Goal: Task Accomplishment & Management: Manage account settings

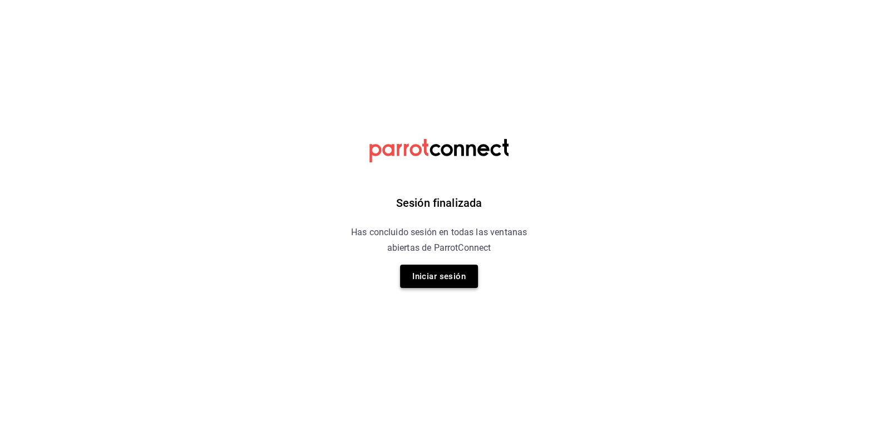
click at [435, 277] on button "Iniciar sesión" at bounding box center [439, 276] width 78 height 23
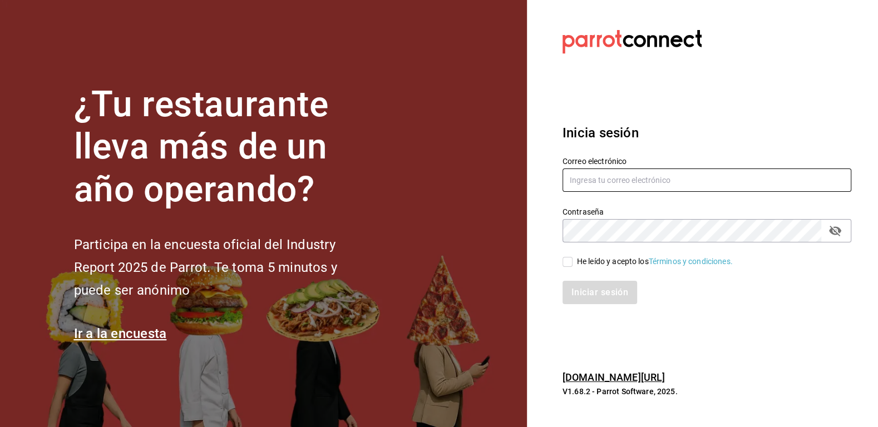
type input "amaestre55@gmail.com"
drag, startPoint x: 572, startPoint y: 263, endPoint x: 574, endPoint y: 268, distance: 5.8
click at [572, 263] on span "He leído y acepto los Términos y condiciones." at bounding box center [652, 262] width 160 height 12
click at [572, 263] on input "He leído y acepto los Términos y condiciones." at bounding box center [567, 262] width 10 height 10
checkbox input "true"
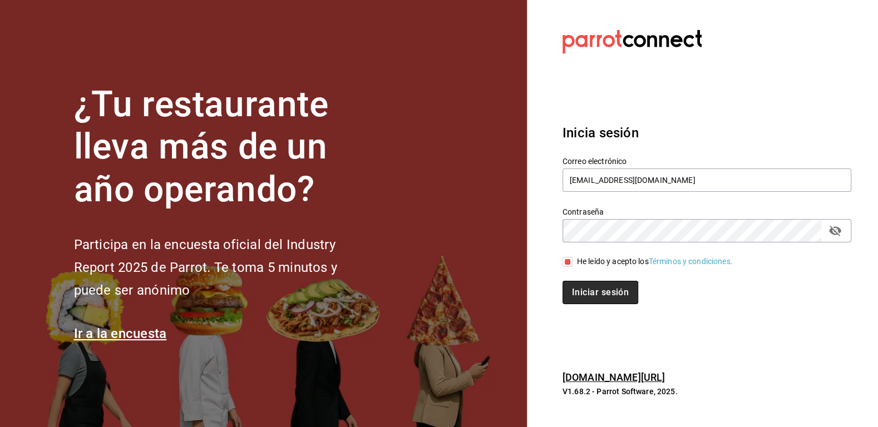
click at [589, 295] on button "Iniciar sesión" at bounding box center [600, 292] width 76 height 23
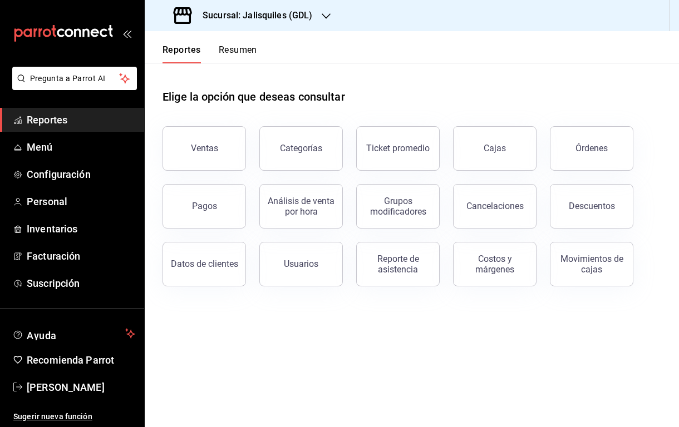
click at [272, 19] on h3 "Sucursal: Jalisquiles (GDL)" at bounding box center [253, 15] width 119 height 13
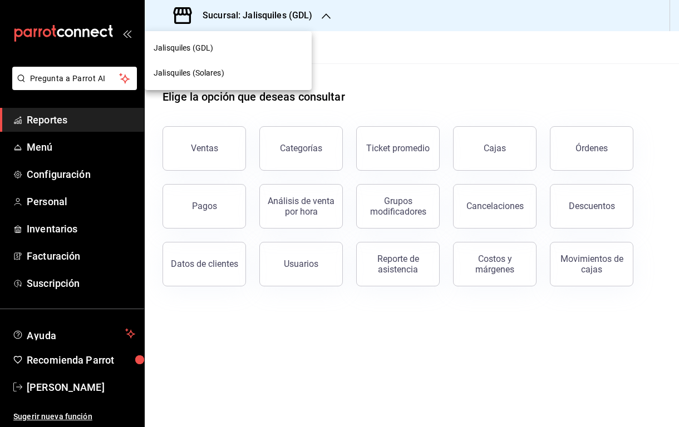
click at [200, 72] on span "Jalisquiles (Solares)" at bounding box center [189, 73] width 71 height 12
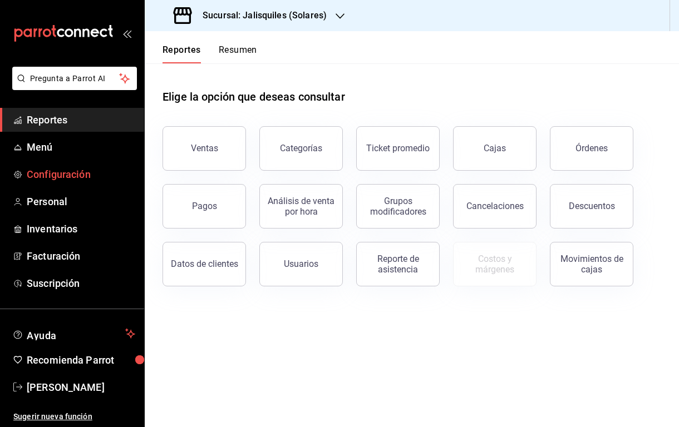
click at [71, 179] on span "Configuración" at bounding box center [81, 174] width 108 height 15
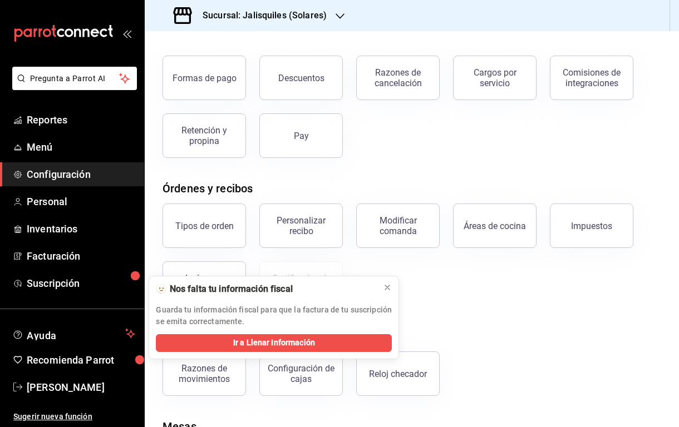
scroll to position [61, 0]
click at [386, 286] on icon at bounding box center [387, 287] width 9 height 9
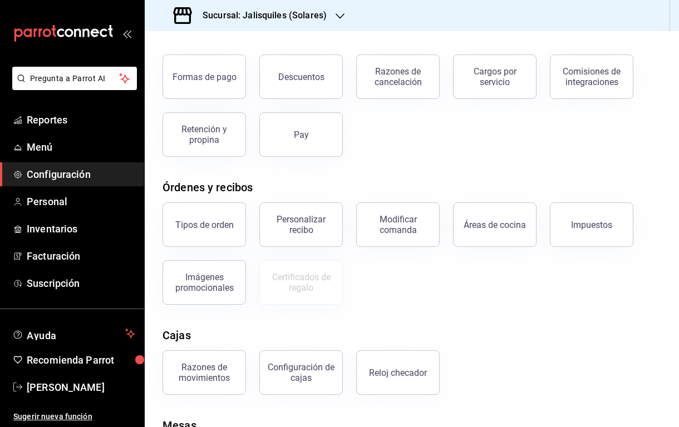
click at [306, 235] on button "Personalizar recibo" at bounding box center [300, 224] width 83 height 44
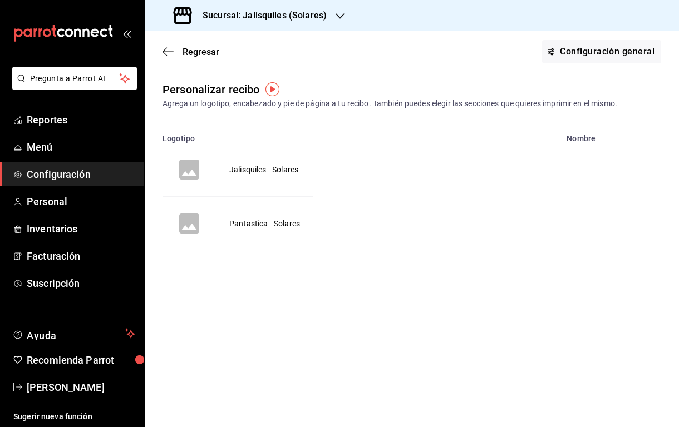
click at [271, 169] on td "Jalisquiles - Solares" at bounding box center [264, 169] width 96 height 53
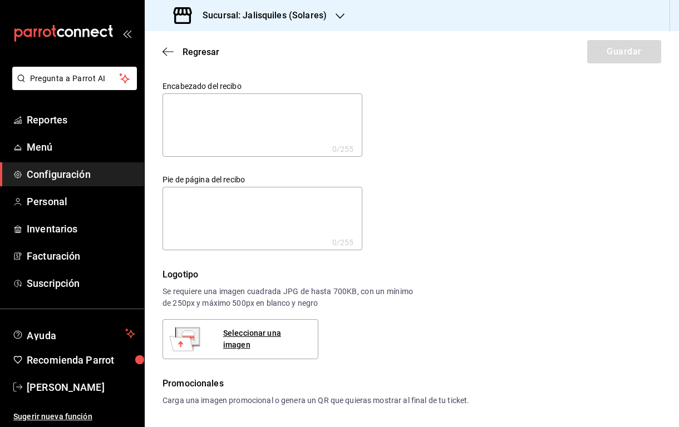
click at [289, 15] on h3 "Sucursal: Jalisquiles (Solares)" at bounding box center [260, 15] width 133 height 13
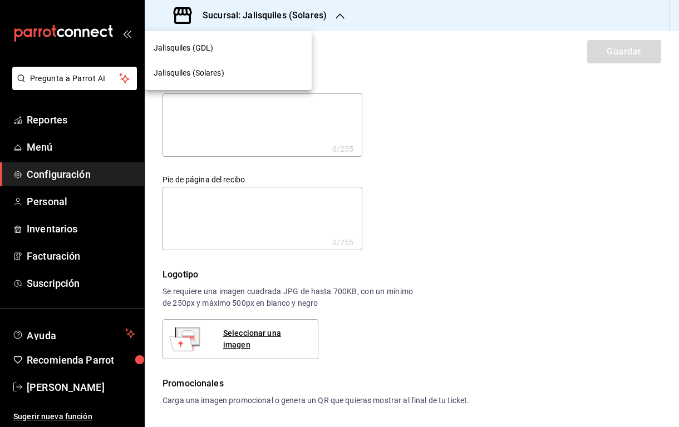
click at [221, 50] on div "Jalisquiles (GDL)" at bounding box center [228, 48] width 149 height 12
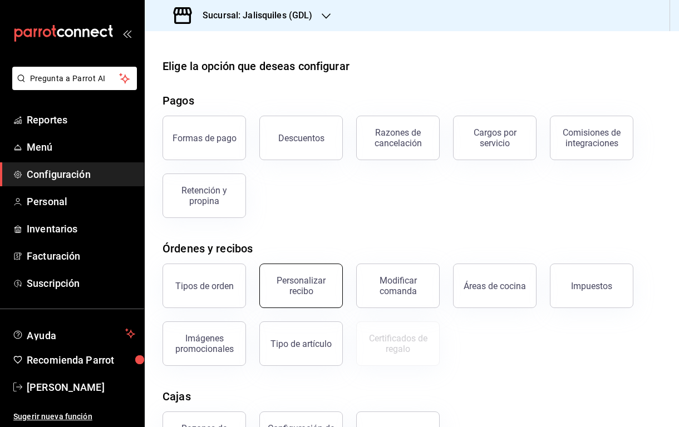
click at [309, 284] on div "Personalizar recibo" at bounding box center [300, 285] width 69 height 21
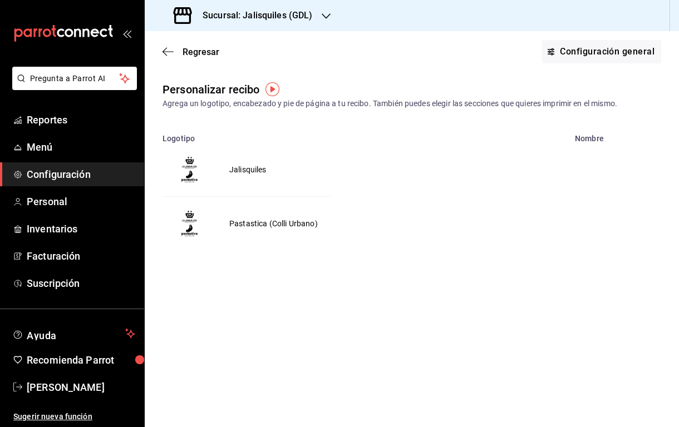
click at [245, 170] on td "Jalisquiles" at bounding box center [248, 169] width 64 height 53
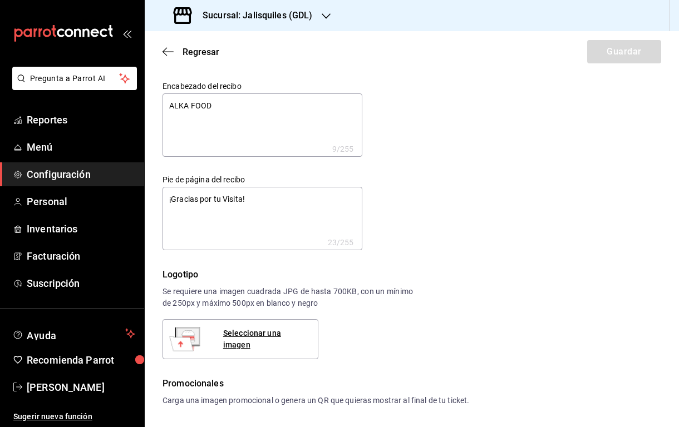
type textarea "x"
click at [211, 197] on textarea "¡Gracias por tu Visita!" at bounding box center [262, 218] width 200 height 63
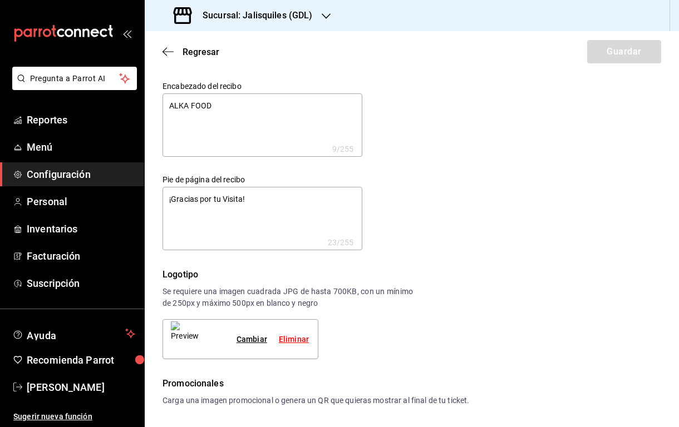
click at [211, 197] on textarea "¡Gracias por tu Visita!" at bounding box center [262, 218] width 200 height 63
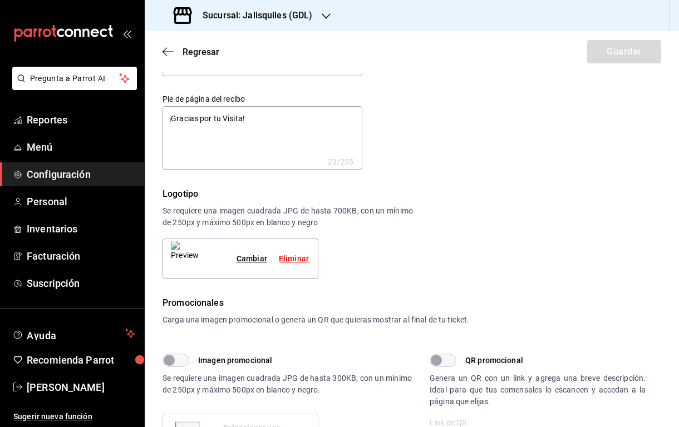
scroll to position [82, 0]
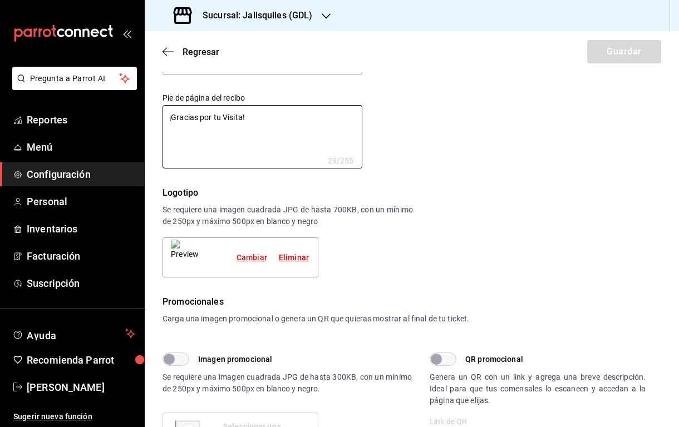
type textarea "x"
click at [246, 258] on div "Cambiar" at bounding box center [251, 258] width 31 height 12
type textarea "x"
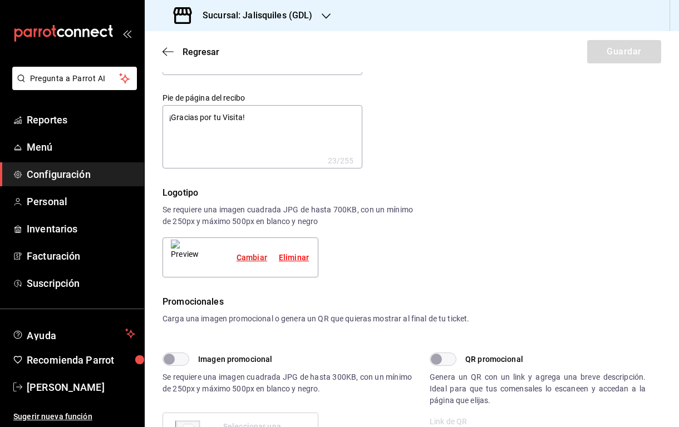
type textarea "x"
click at [256, 259] on div "Cambiar" at bounding box center [251, 258] width 31 height 12
type textarea "x"
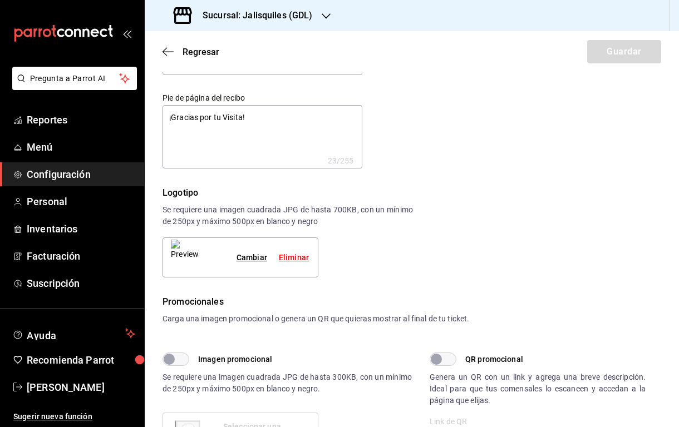
type textarea "x"
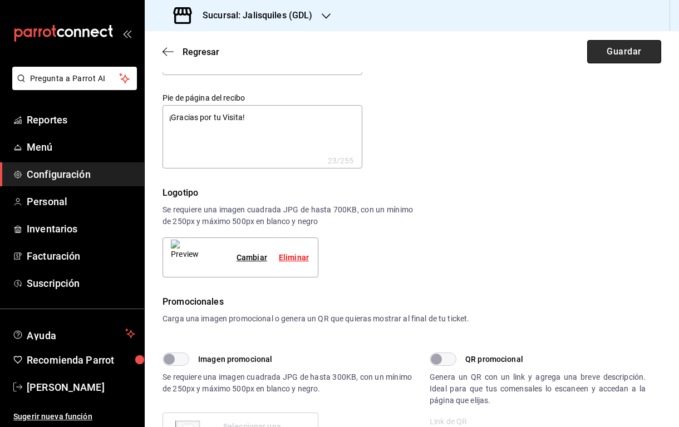
click at [618, 53] on button "Guardar" at bounding box center [624, 51] width 74 height 23
type textarea "x"
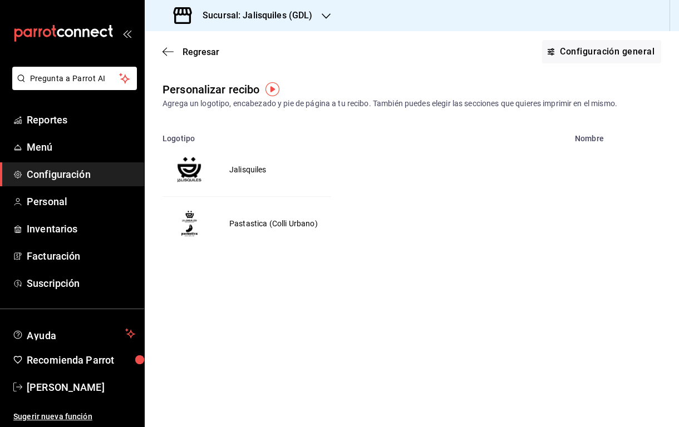
click at [243, 169] on td "Jalisquiles" at bounding box center [248, 169] width 64 height 53
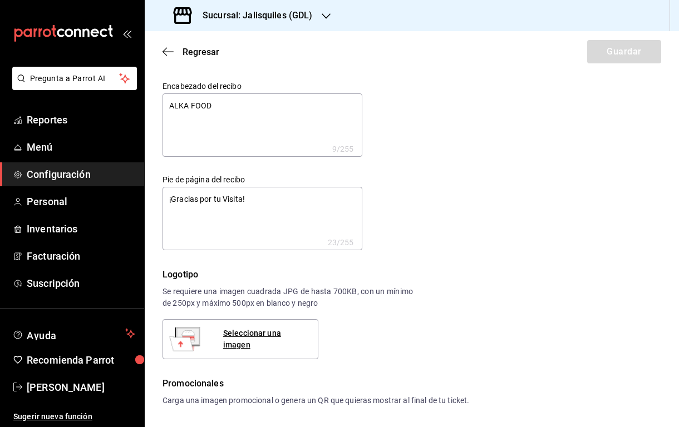
type textarea "x"
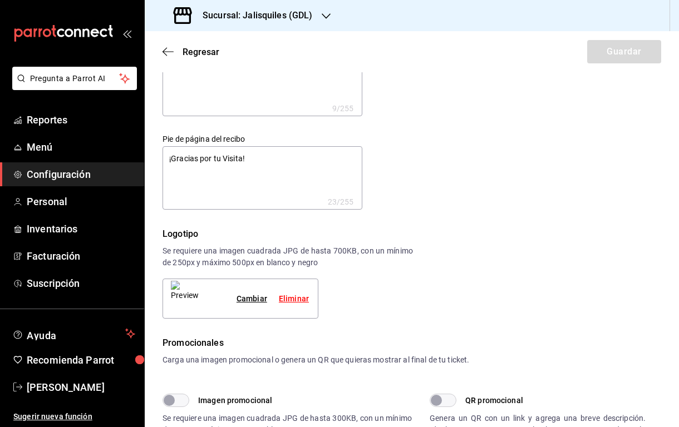
type textarea "x"
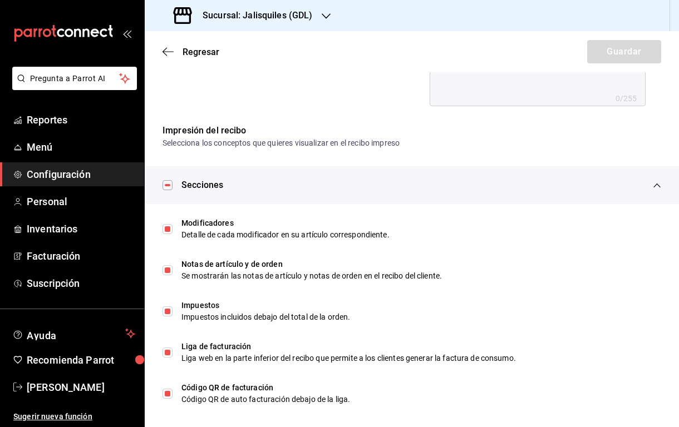
scroll to position [523, 0]
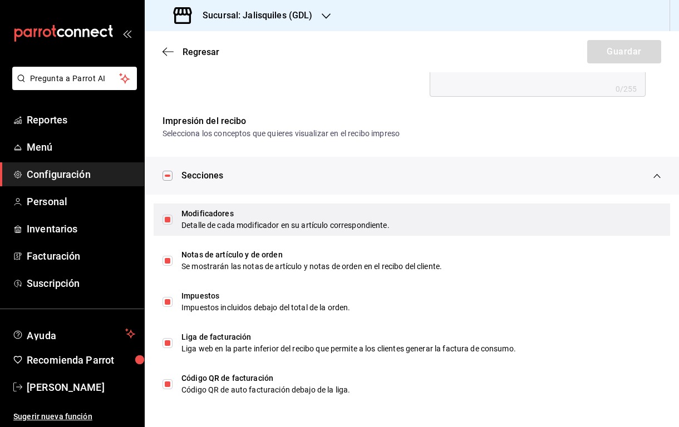
click at [169, 220] on input "checkbox" at bounding box center [167, 220] width 10 height 10
checkbox input "false"
type textarea "x"
checkbox input "false"
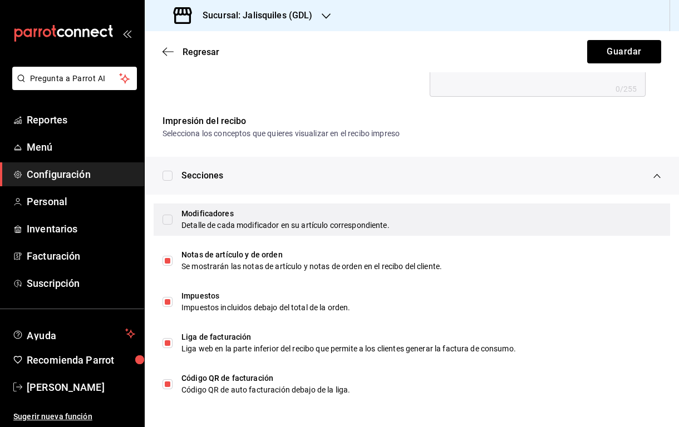
click at [169, 220] on input "checkbox" at bounding box center [167, 220] width 10 height 10
checkbox input "true"
type textarea "x"
checkbox input "true"
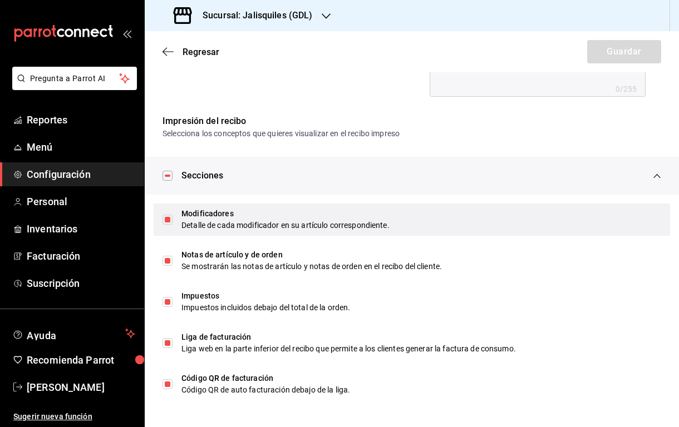
click at [169, 220] on input "checkbox" at bounding box center [167, 220] width 10 height 10
checkbox input "false"
type textarea "x"
checkbox input "false"
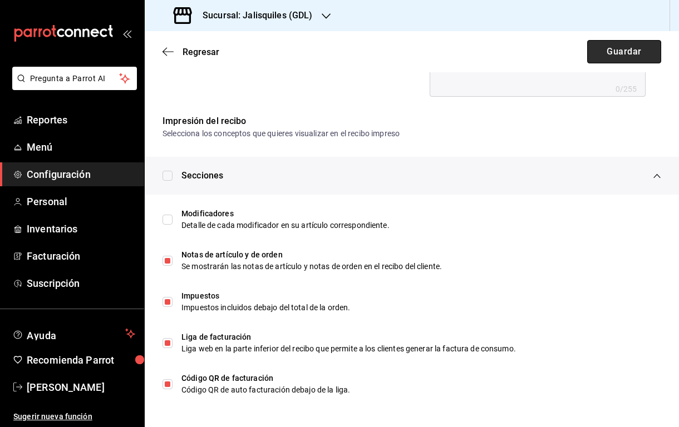
click at [624, 48] on button "Guardar" at bounding box center [624, 51] width 74 height 23
type textarea "x"
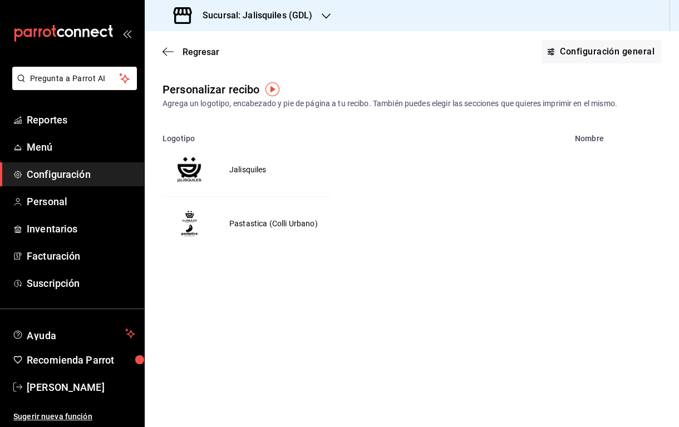
click at [273, 224] on td "Pastastica (Colli Urbano)" at bounding box center [273, 224] width 115 height 54
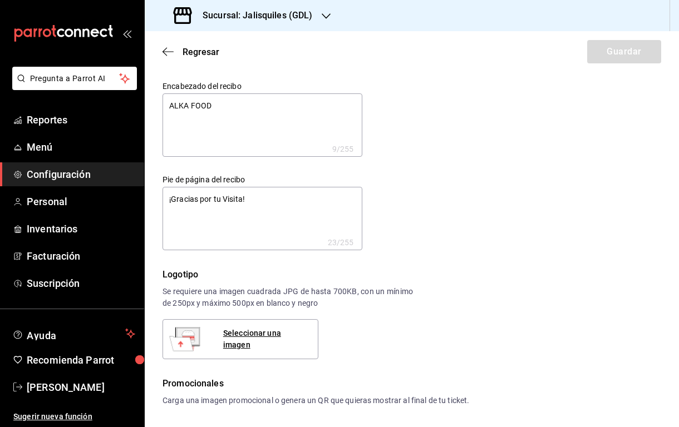
type textarea "x"
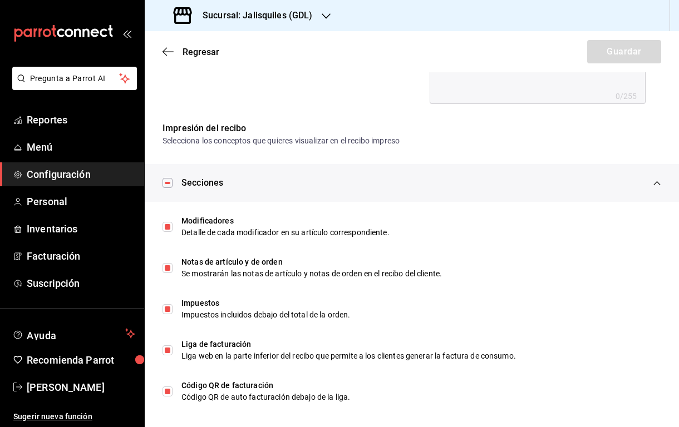
scroll to position [523, 0]
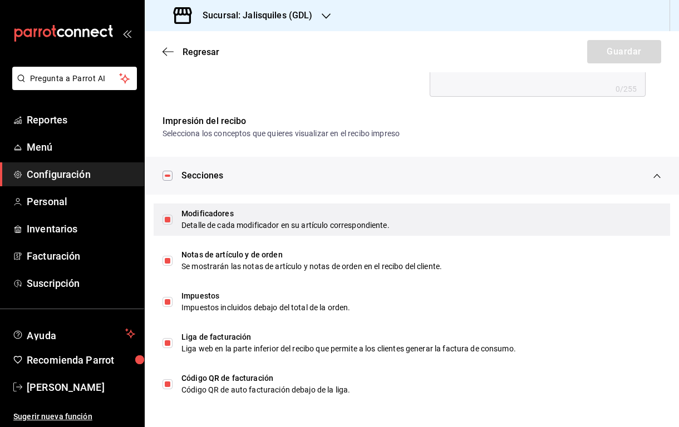
click at [169, 219] on input "checkbox" at bounding box center [167, 220] width 10 height 10
checkbox input "false"
type textarea "x"
checkbox input "false"
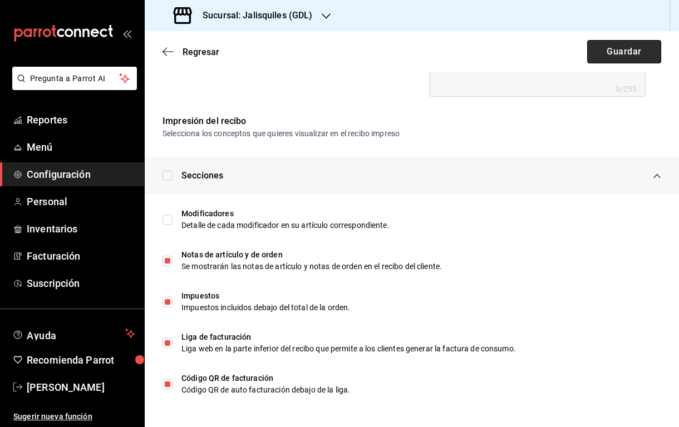
click at [615, 51] on button "Guardar" at bounding box center [624, 51] width 74 height 23
type textarea "x"
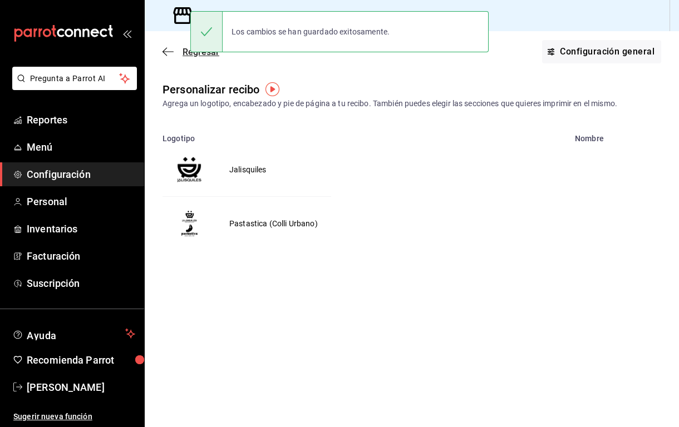
click at [168, 52] on icon "button" at bounding box center [167, 51] width 11 height 1
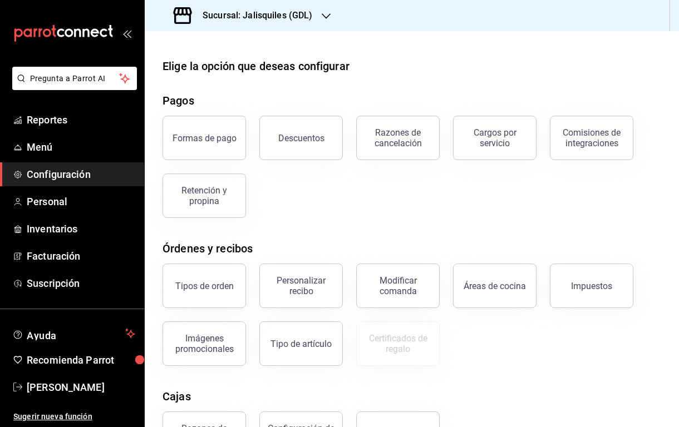
click at [308, 14] on h3 "Sucursal: Jalisquiles (GDL)" at bounding box center [253, 15] width 119 height 13
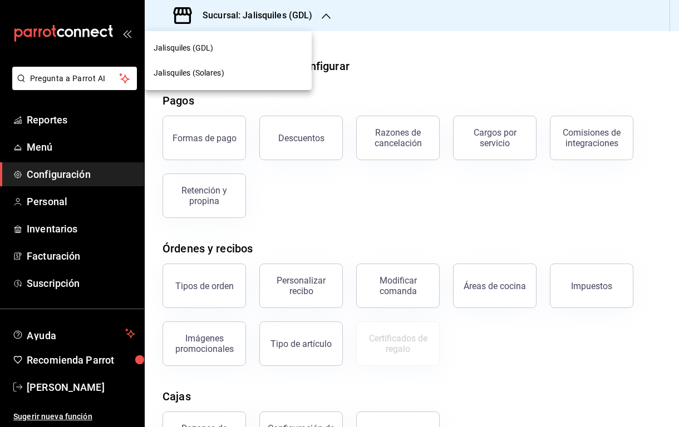
click at [215, 72] on span "Jalisquiles (Solares)" at bounding box center [189, 73] width 71 height 12
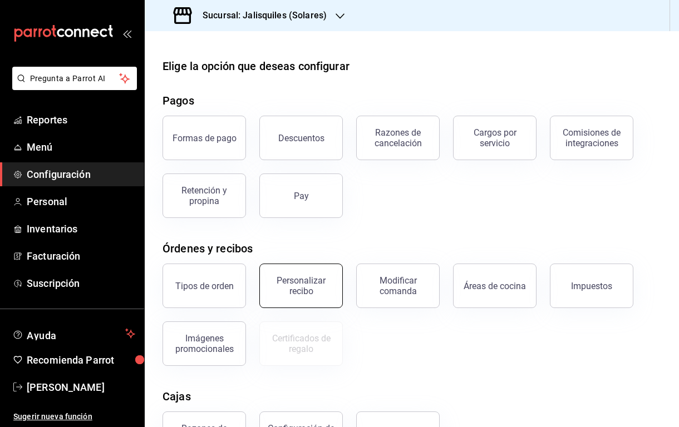
click at [318, 293] on div "Personalizar recibo" at bounding box center [300, 285] width 69 height 21
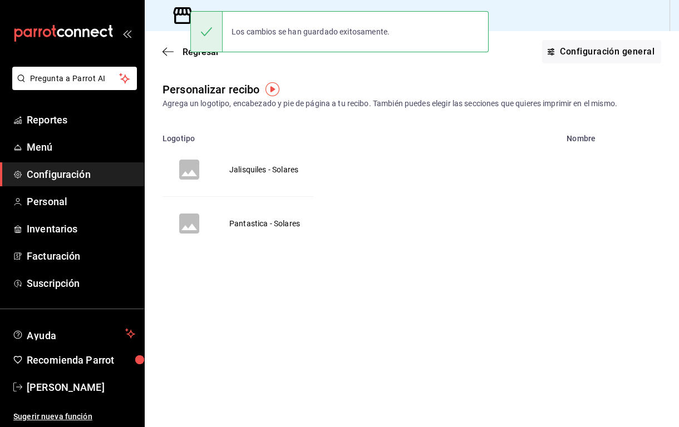
click at [282, 169] on td "Jalisquiles - Solares" at bounding box center [264, 169] width 96 height 53
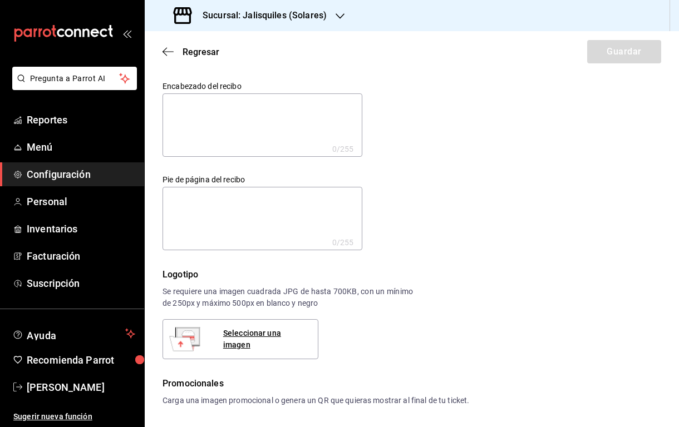
click at [268, 126] on textarea at bounding box center [262, 124] width 200 height 63
type textarea "A"
type textarea "x"
type textarea "AL"
type textarea "x"
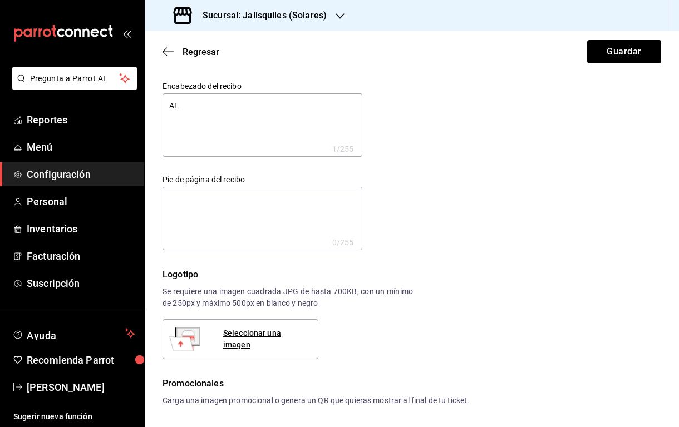
type textarea "ALK"
type textarea "x"
type textarea "ALKA"
type textarea "x"
type textarea "ALKA"
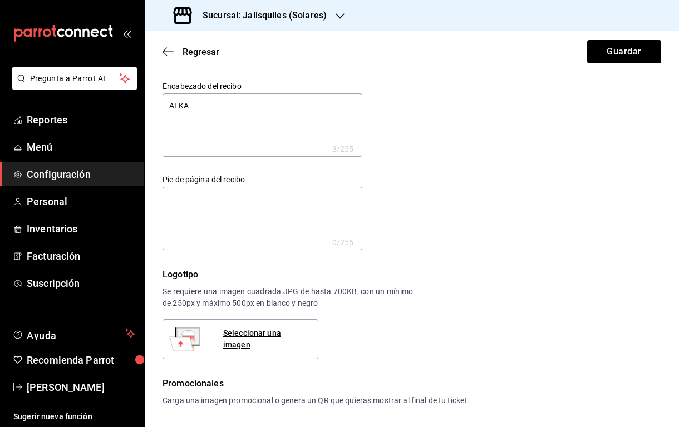
type textarea "x"
type textarea "ALKA F"
type textarea "x"
type textarea "ALKA FO"
type textarea "x"
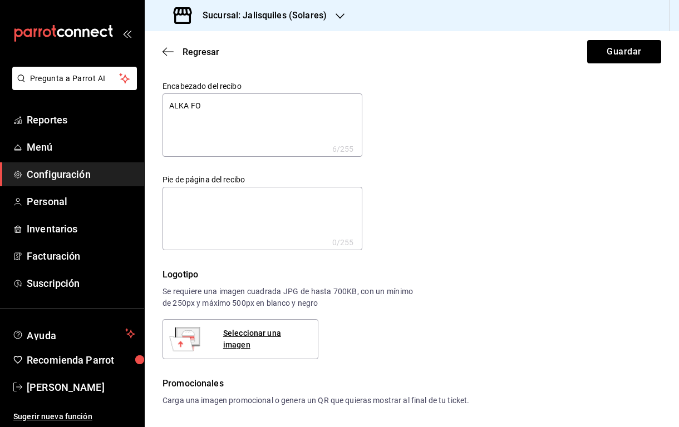
type textarea "[PERSON_NAME]"
type textarea "x"
type textarea "ALKA FOOD"
type textarea "x"
type textarea "ALKA FOOD"
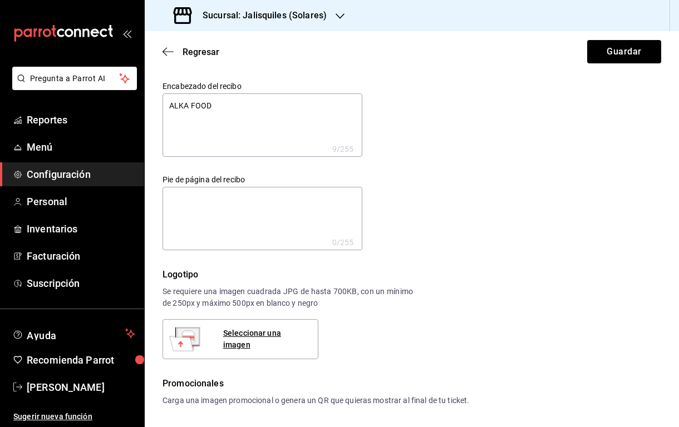
click at [275, 211] on textarea at bounding box center [262, 218] width 200 height 63
paste textarea "¡Gracias por tu Visita!"
type textarea "x"
type textarea "¡Gracias por tu Visita!"
type textarea "x"
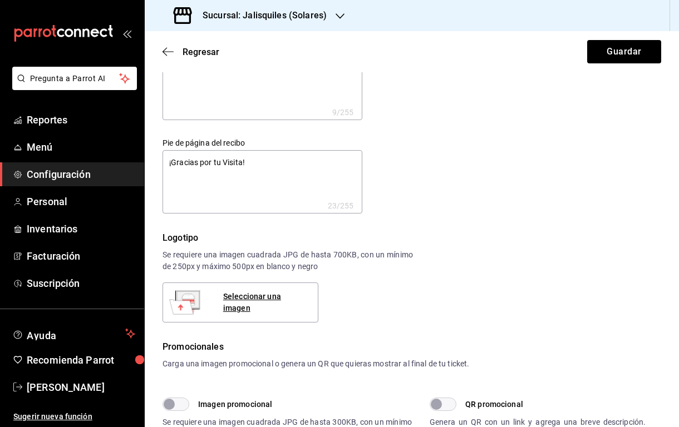
scroll to position [60, 0]
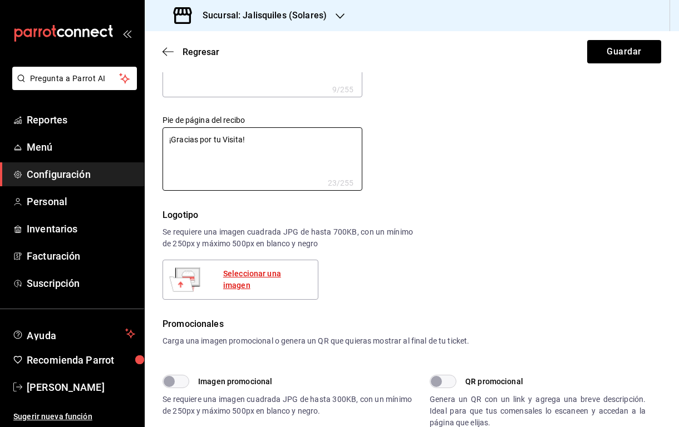
type textarea "¡Gracias por tu Visita!"
type textarea "x"
click at [264, 280] on div "Seleccionar una imagen" at bounding box center [266, 279] width 86 height 23
type textarea "x"
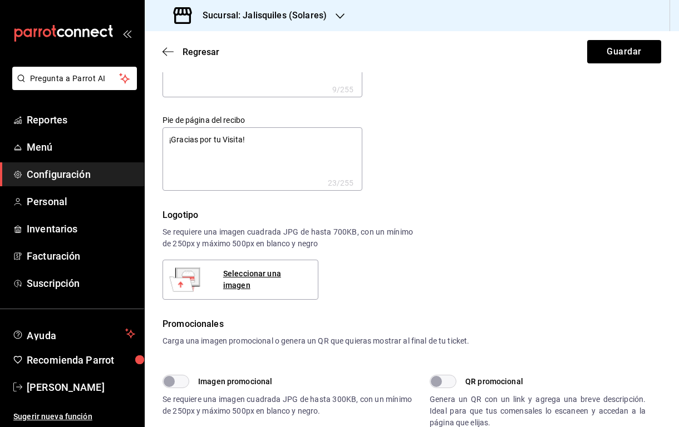
type textarea "x"
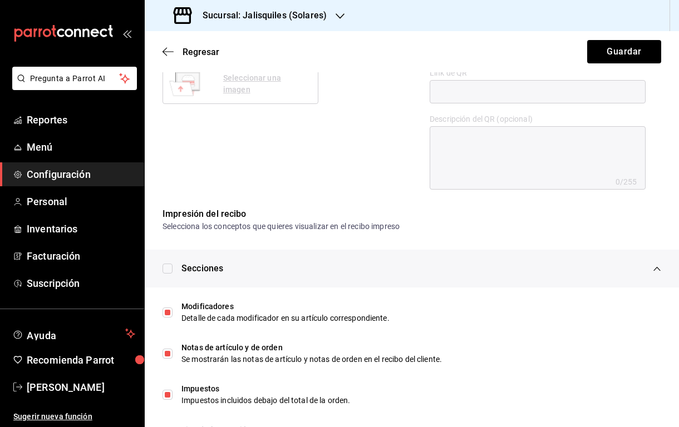
scroll to position [432, 0]
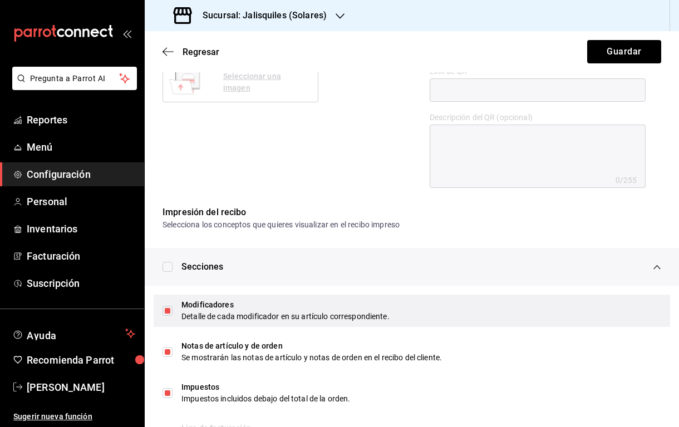
click at [167, 312] on input "checkbox" at bounding box center [167, 311] width 10 height 10
checkbox input "false"
type textarea "x"
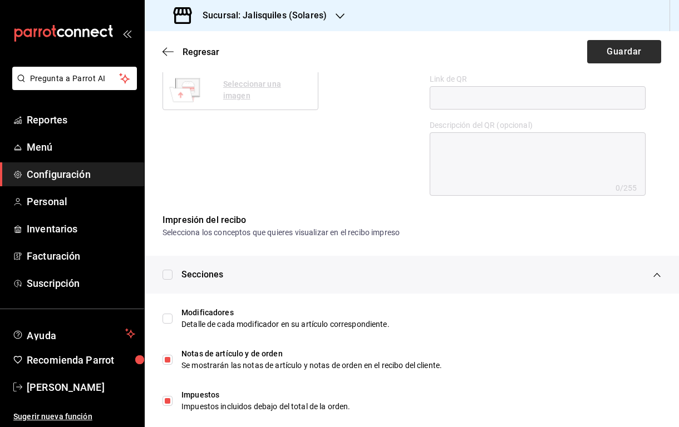
scroll to position [405, 0]
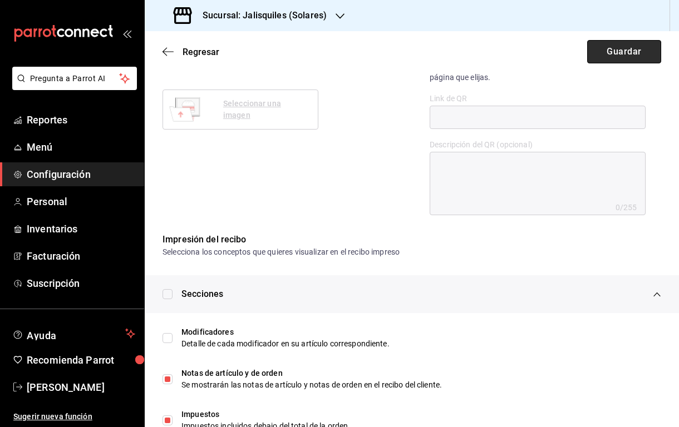
click at [631, 53] on button "Guardar" at bounding box center [624, 51] width 74 height 23
type textarea "x"
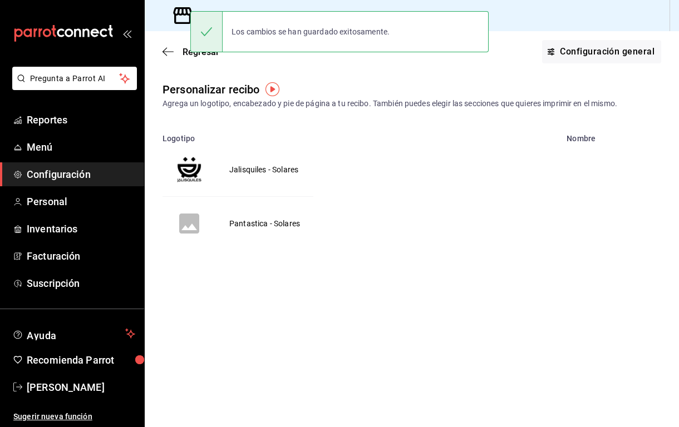
click at [270, 222] on td "Pantastica - Solares" at bounding box center [264, 224] width 97 height 54
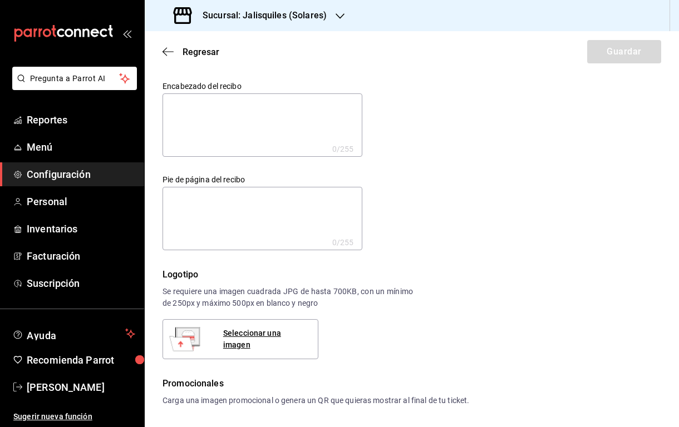
click at [236, 117] on textarea at bounding box center [262, 124] width 200 height 63
click at [186, 51] on span "Regresar" at bounding box center [200, 52] width 37 height 11
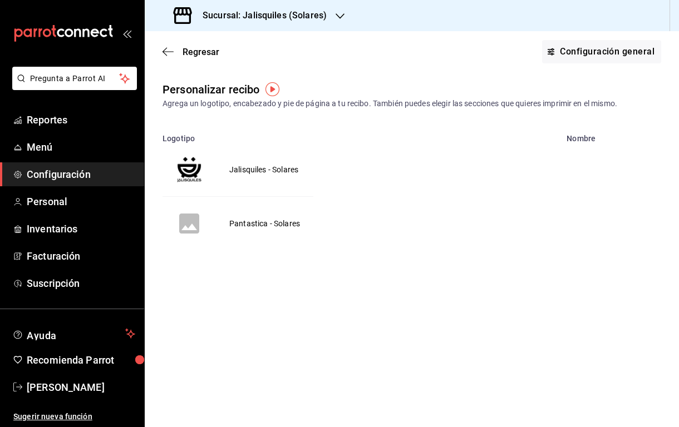
click at [260, 225] on td "Pantastica - Solares" at bounding box center [264, 224] width 97 height 54
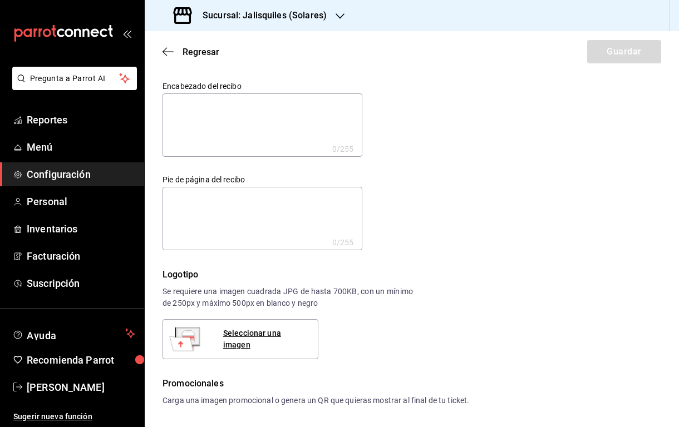
click at [248, 125] on textarea at bounding box center [262, 124] width 200 height 63
type textarea "A"
type textarea "x"
type textarea "AL"
type textarea "x"
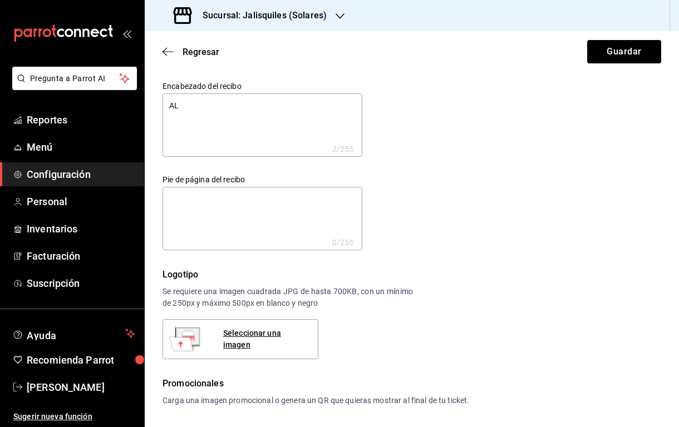
type textarea "ALK"
type textarea "x"
type textarea "ALKA"
type textarea "x"
type textarea "ALKA"
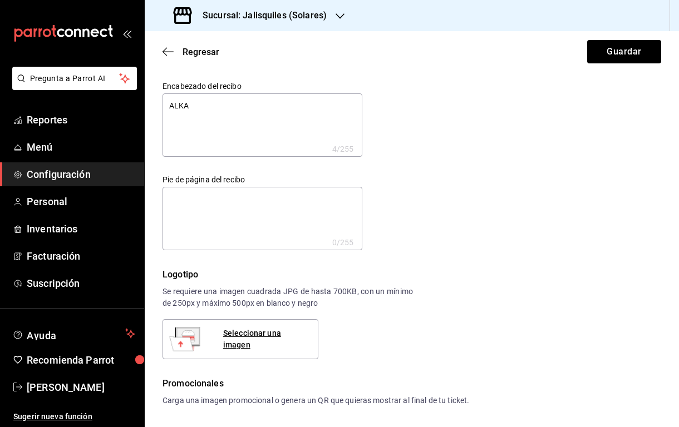
type textarea "x"
type textarea "ALKA F"
type textarea "x"
type textarea "ALKA FO"
type textarea "x"
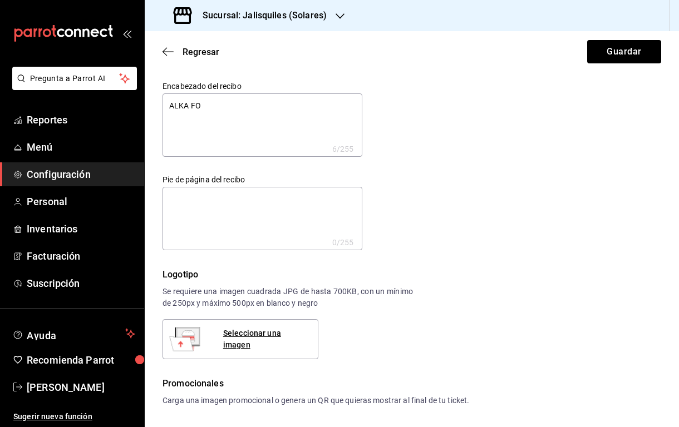
type textarea "[PERSON_NAME]"
type textarea "x"
type textarea "ALKA FOOD"
type textarea "x"
type textarea "ALKA FOOD"
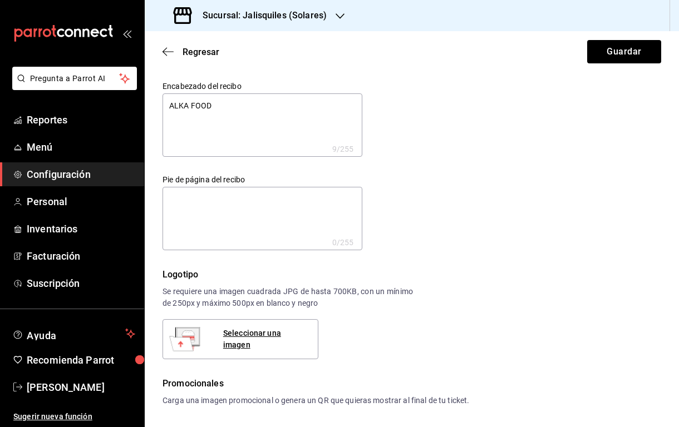
click at [249, 222] on textarea at bounding box center [262, 218] width 200 height 63
paste textarea "¡Gracias por tu Visita!"
type textarea "x"
type textarea "¡Gracias por tu Visita!"
type textarea "x"
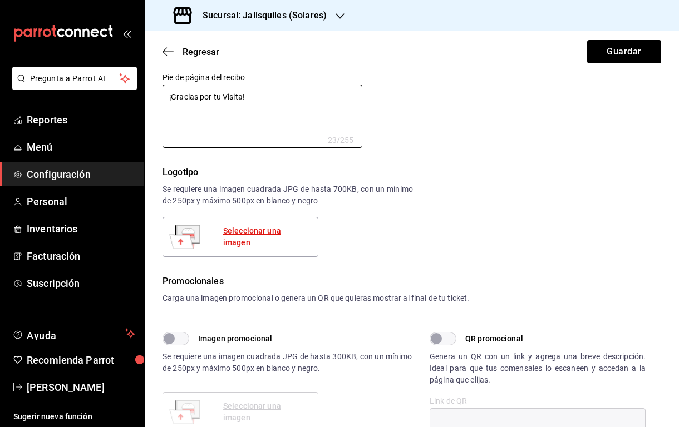
scroll to position [108, 0]
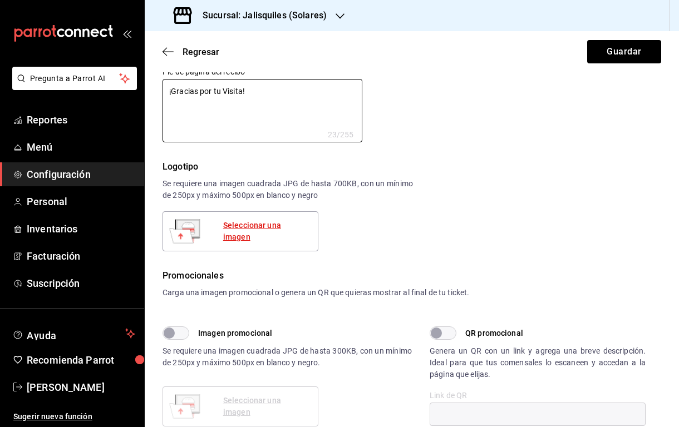
type textarea "¡Gracias por tu Visita!"
type textarea "x"
click at [265, 234] on div "Seleccionar una imagen" at bounding box center [266, 231] width 86 height 23
type textarea "x"
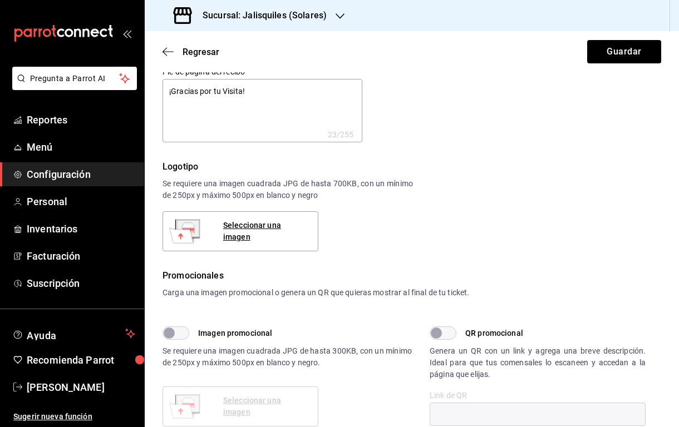
type textarea "x"
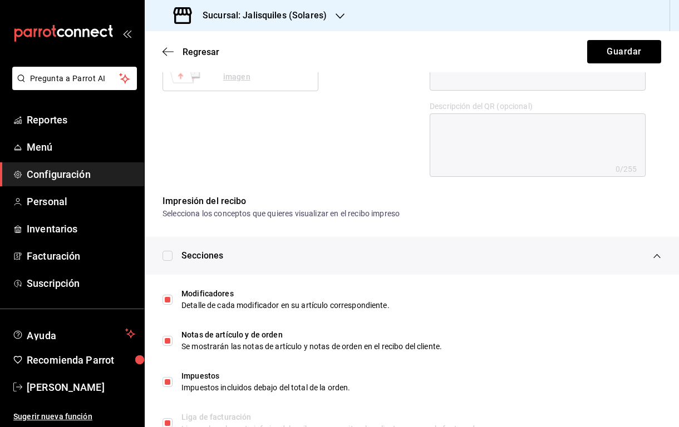
scroll to position [458, 0]
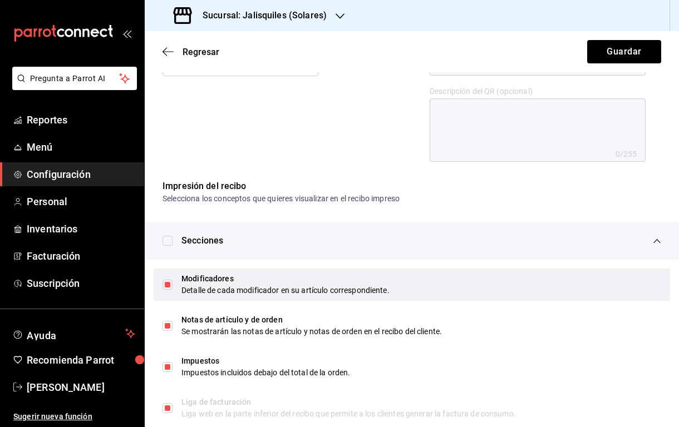
click at [169, 285] on input "checkbox" at bounding box center [167, 285] width 10 height 10
checkbox input "false"
type textarea "x"
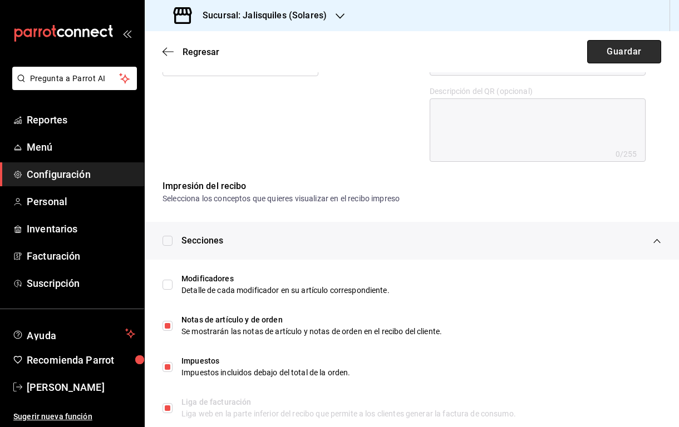
click at [628, 52] on button "Guardar" at bounding box center [624, 51] width 74 height 23
type textarea "x"
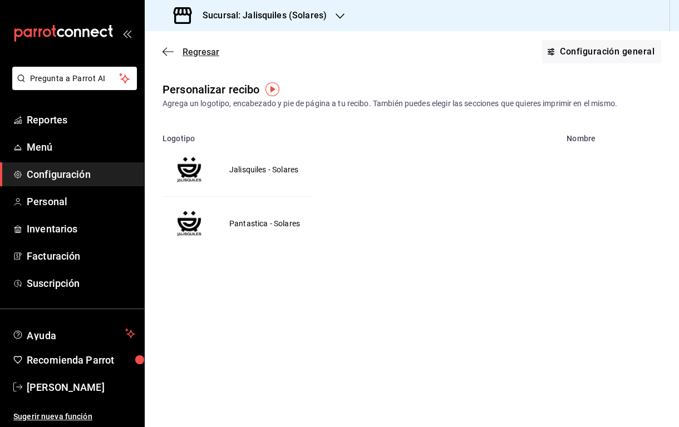
click at [191, 52] on span "Regresar" at bounding box center [200, 52] width 37 height 11
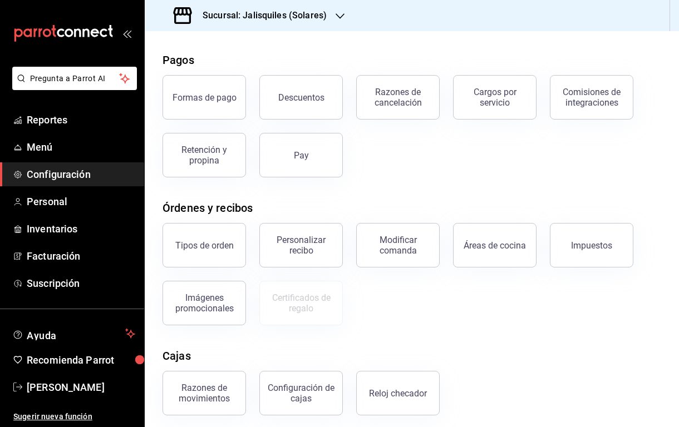
scroll to position [42, 0]
click at [592, 240] on div "Impuestos" at bounding box center [591, 244] width 41 height 11
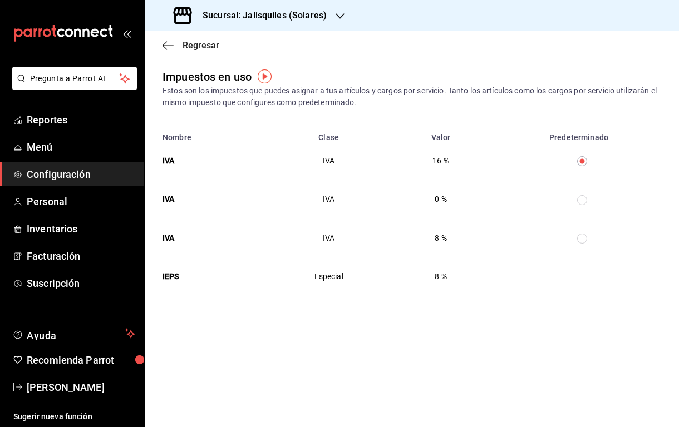
click at [199, 47] on span "Regresar" at bounding box center [200, 45] width 37 height 11
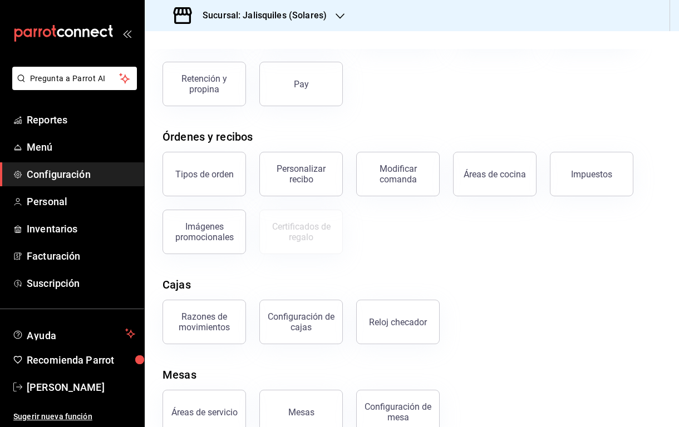
scroll to position [137, 0]
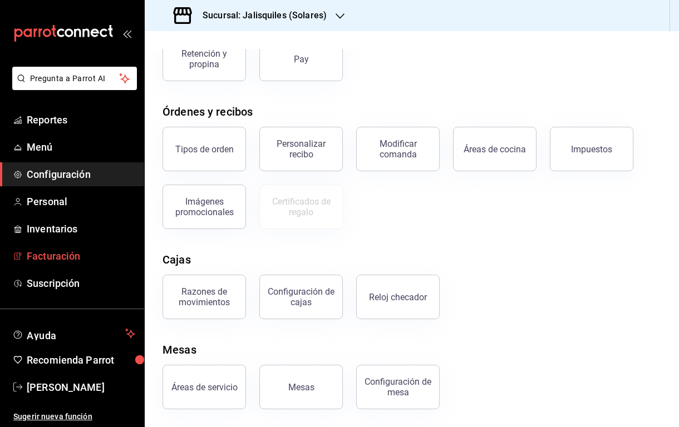
click at [57, 259] on span "Facturación" at bounding box center [81, 256] width 108 height 15
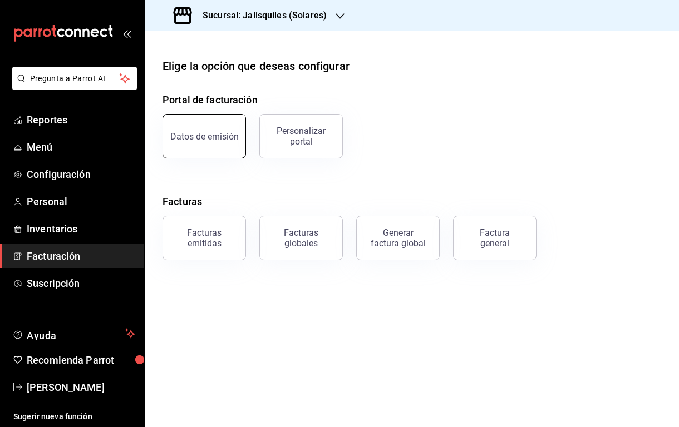
click at [210, 140] on div "Datos de emisión" at bounding box center [204, 136] width 68 height 11
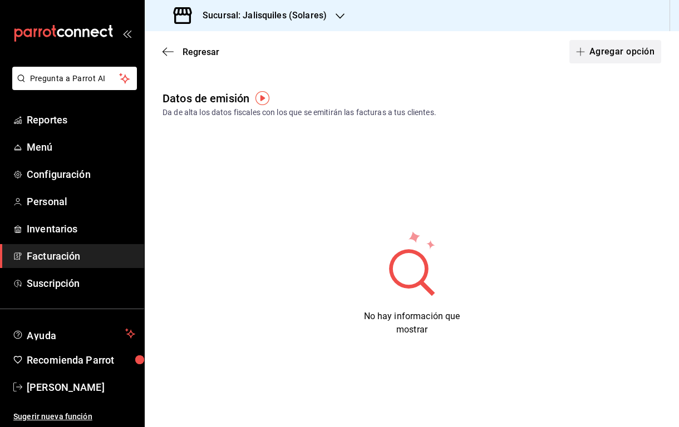
click at [611, 49] on button "Agregar opción" at bounding box center [615, 51] width 92 height 23
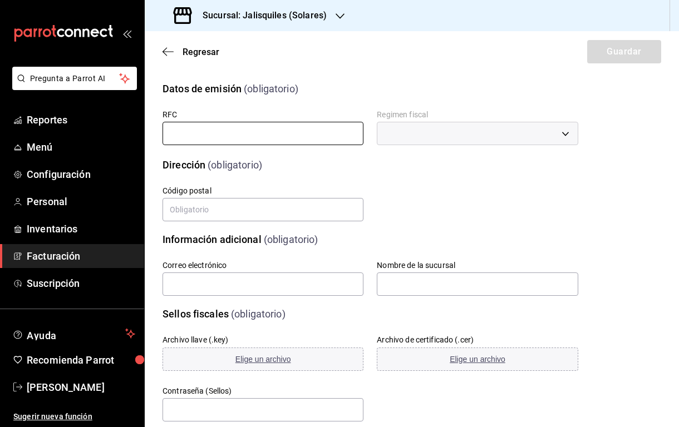
click at [329, 131] on input "text" at bounding box center [262, 133] width 201 height 23
type input "MAUA740320C9A"
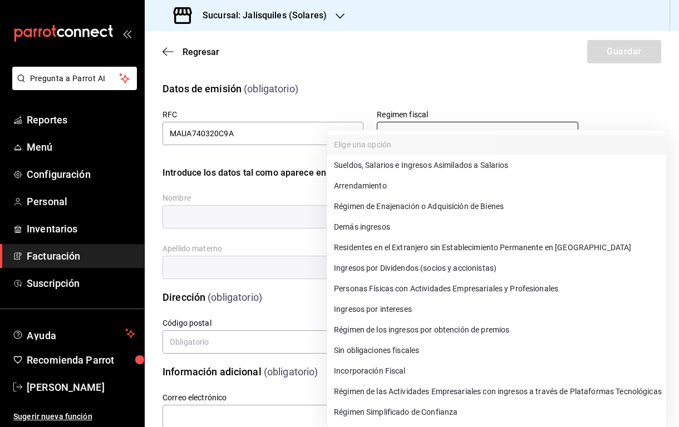
click at [438, 139] on body "Pregunta a Parrot AI Reportes Menú Configuración Personal Inventarios Facturaci…" at bounding box center [339, 213] width 679 height 427
click at [498, 285] on li "Personas Físicas con Actividades Empresariales y Profesionales" at bounding box center [496, 289] width 339 height 21
type input "612"
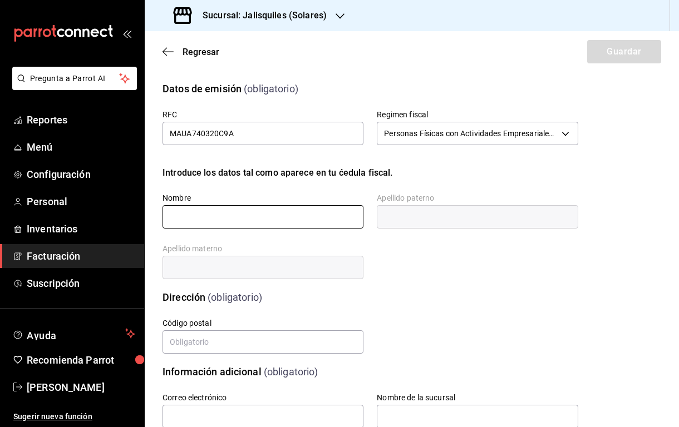
click at [245, 217] on input "text" at bounding box center [262, 216] width 201 height 23
type input "[PERSON_NAME]"
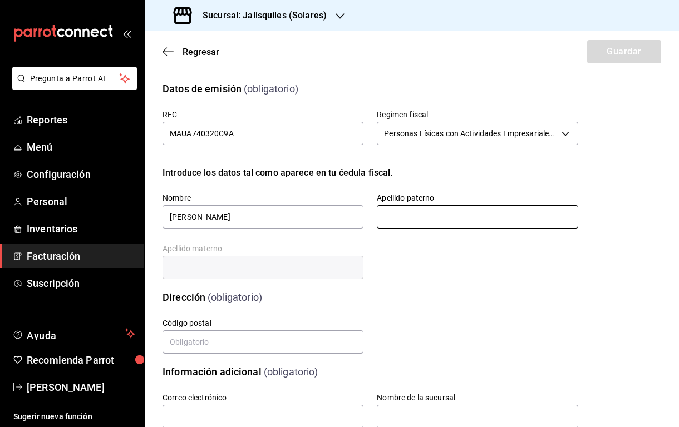
click at [457, 215] on input "text" at bounding box center [477, 216] width 201 height 23
type input "[PERSON_NAME]"
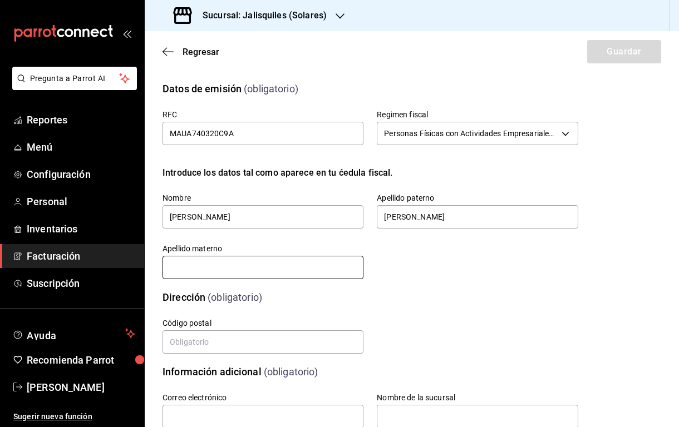
click at [283, 271] on input "text" at bounding box center [262, 267] width 201 height 23
type input "R"
type input "[PERSON_NAME]"
click at [477, 280] on div "Dirección (obligatorio)" at bounding box center [363, 290] width 429 height 28
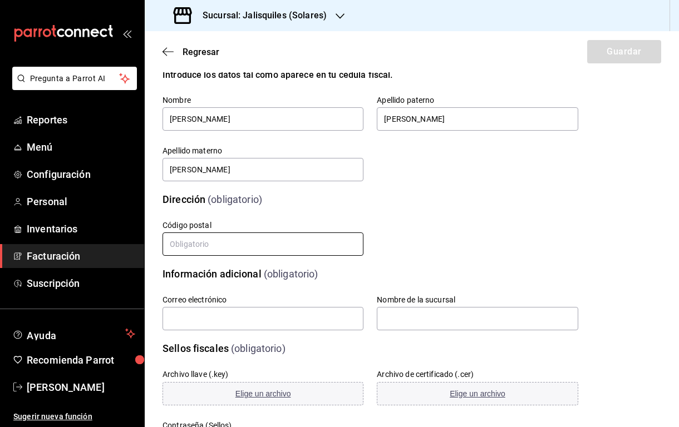
scroll to position [101, 0]
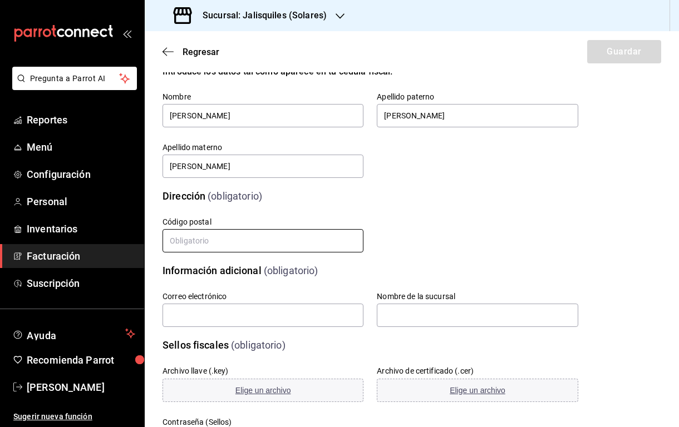
click at [279, 241] on input "text" at bounding box center [262, 240] width 201 height 23
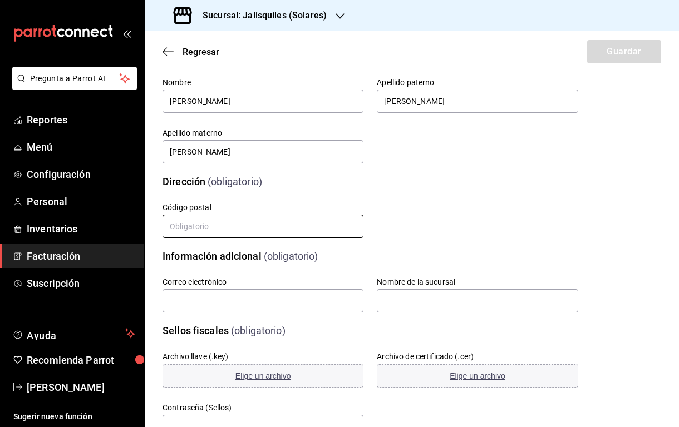
scroll to position [117, 0]
type input "45079"
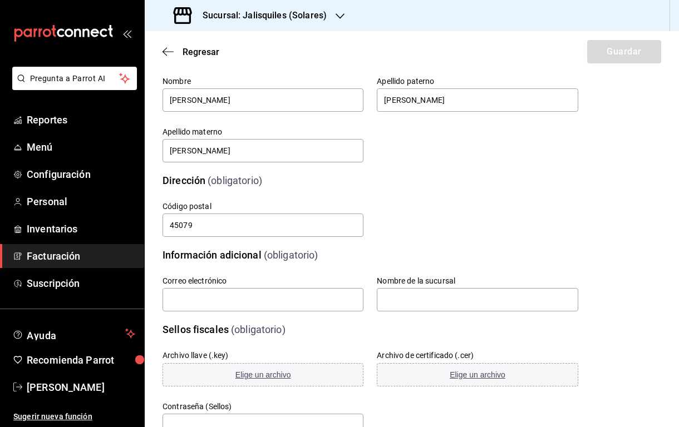
click at [296, 194] on div "Código postal 45079" at bounding box center [256, 213] width 214 height 51
click at [269, 302] on input "text" at bounding box center [262, 299] width 201 height 23
type input "[EMAIL_ADDRESS][DOMAIN_NAME]"
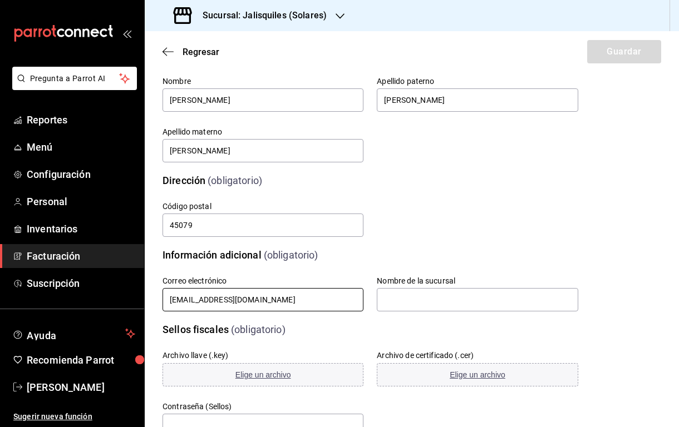
type input "612"
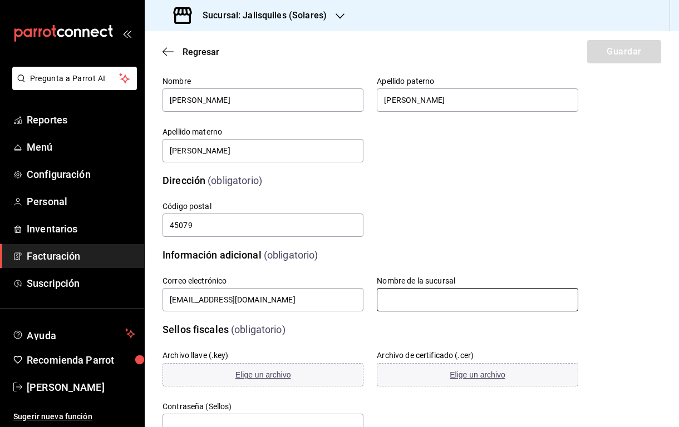
click at [398, 300] on input "text" at bounding box center [477, 299] width 201 height 23
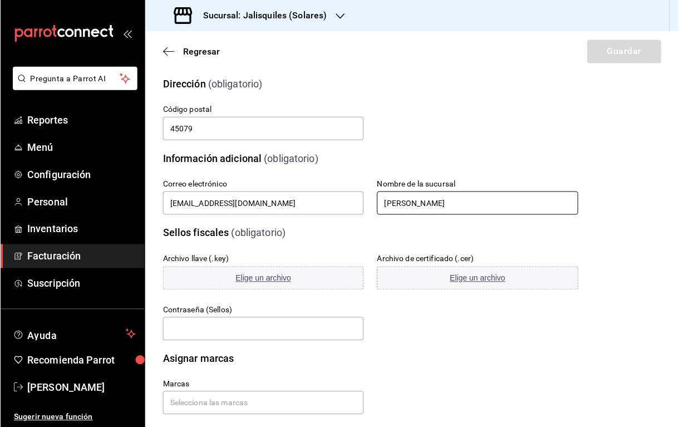
scroll to position [216, 0]
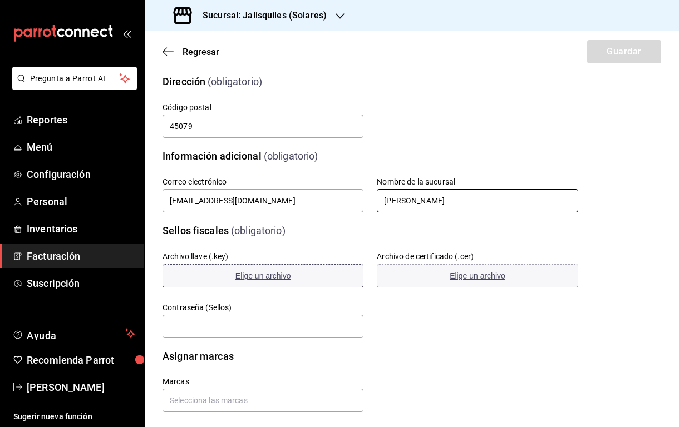
type input "[PERSON_NAME]"
click at [279, 276] on span "Elige un archivo" at bounding box center [263, 275] width 56 height 9
click at [246, 274] on span "Elige un archivo" at bounding box center [263, 275] width 56 height 9
click at [260, 276] on span "Elige un archivo" at bounding box center [263, 275] width 56 height 9
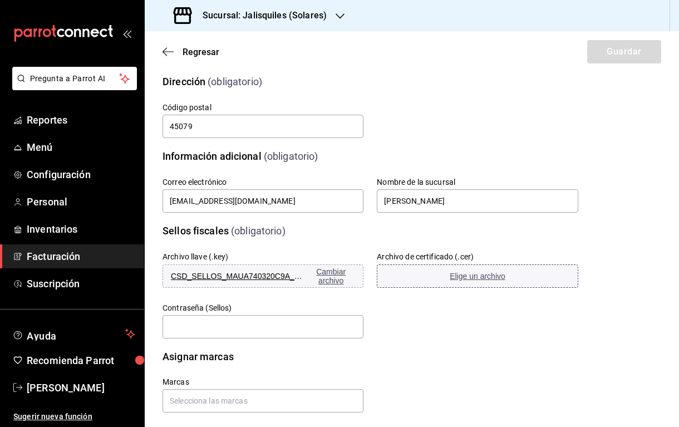
click at [474, 276] on span "Elige un archivo" at bounding box center [477, 275] width 56 height 9
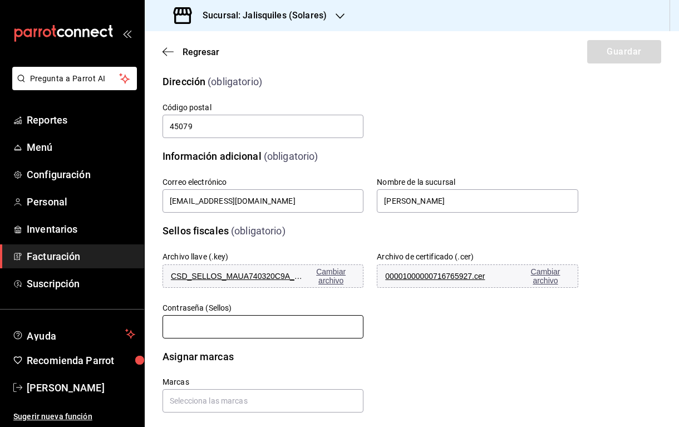
click at [227, 321] on input "text" at bounding box center [262, 326] width 201 height 23
paste input "A12125020"
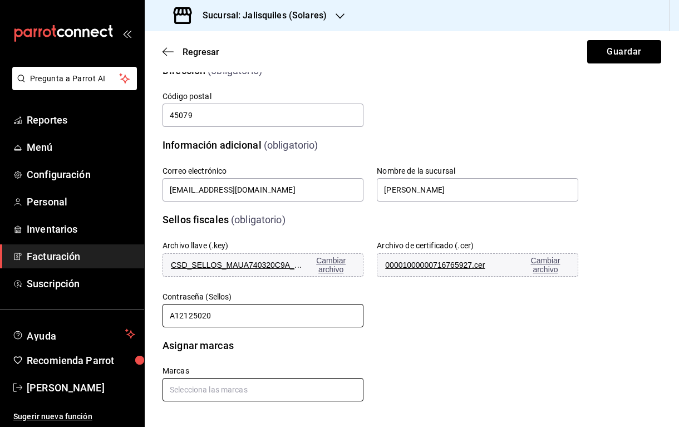
type input "A12125020"
click at [242, 391] on input "text" at bounding box center [262, 389] width 201 height 23
click at [243, 390] on input "text" at bounding box center [262, 389] width 201 height 23
drag, startPoint x: 243, startPoint y: 390, endPoint x: 261, endPoint y: 383, distance: 19.9
click at [243, 390] on input "text" at bounding box center [262, 389] width 201 height 23
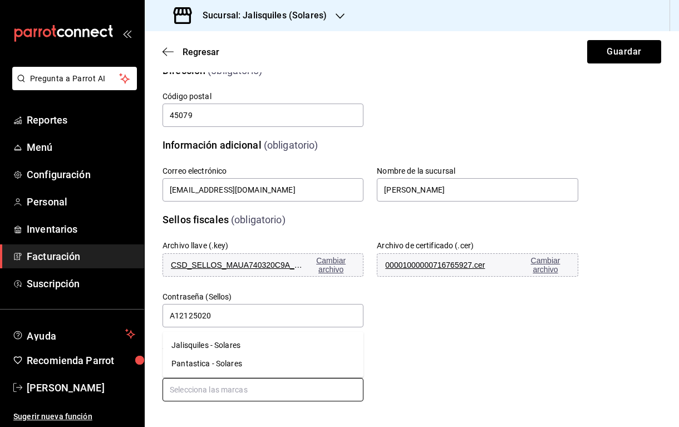
click at [304, 351] on li "Jalisquiles - Solares" at bounding box center [262, 345] width 201 height 18
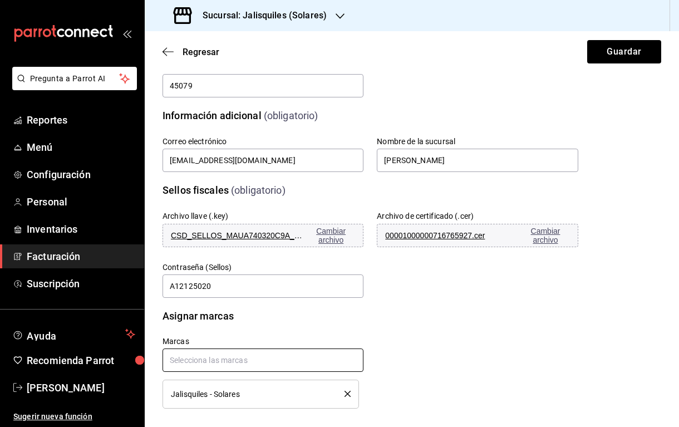
scroll to position [264, 0]
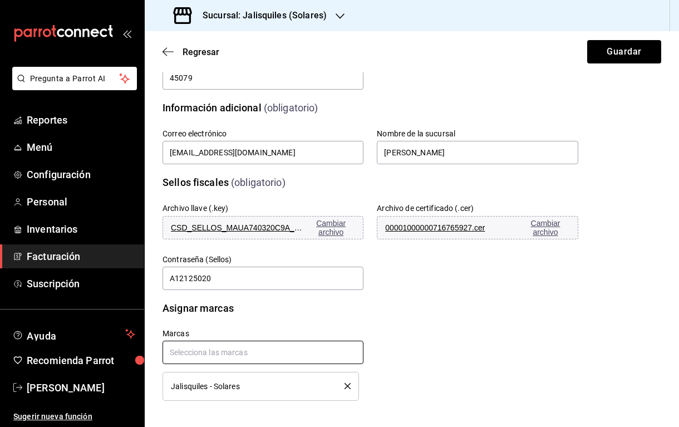
click at [258, 349] on input "text" at bounding box center [262, 351] width 201 height 23
click at [242, 376] on li "Pantastica - Solares" at bounding box center [262, 377] width 201 height 18
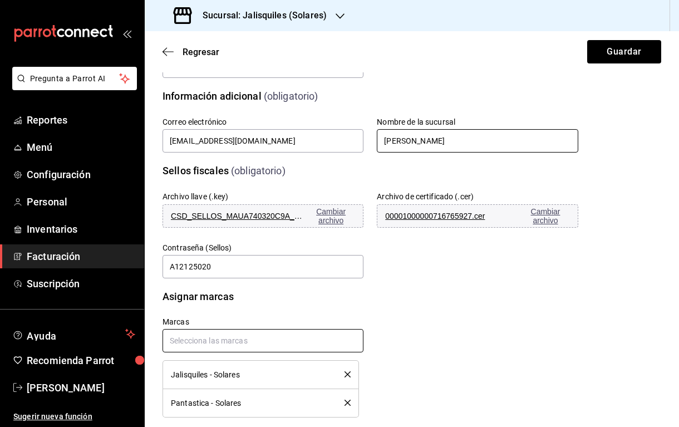
scroll to position [275, 0]
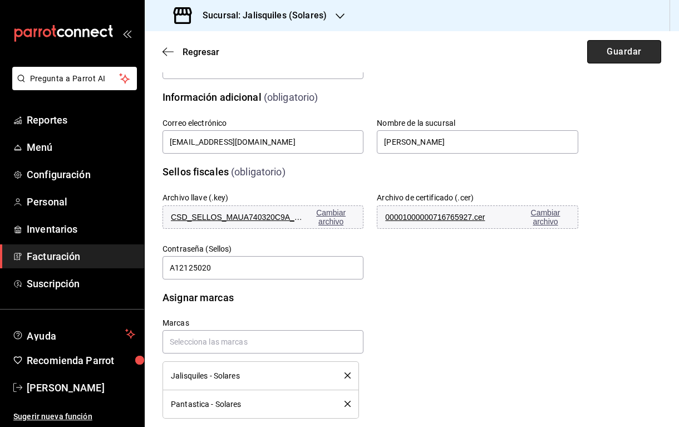
click at [608, 55] on button "Guardar" at bounding box center [624, 51] width 74 height 23
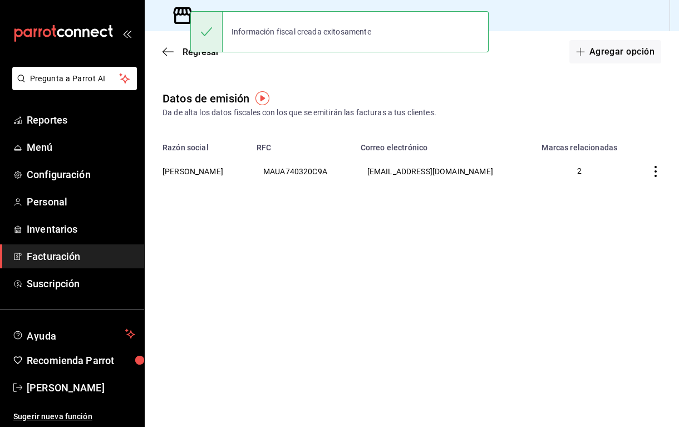
click at [544, 266] on main "Regresar Agregar opción Datos de emisión Da de alta los datos fiscales con los …" at bounding box center [412, 228] width 534 height 395
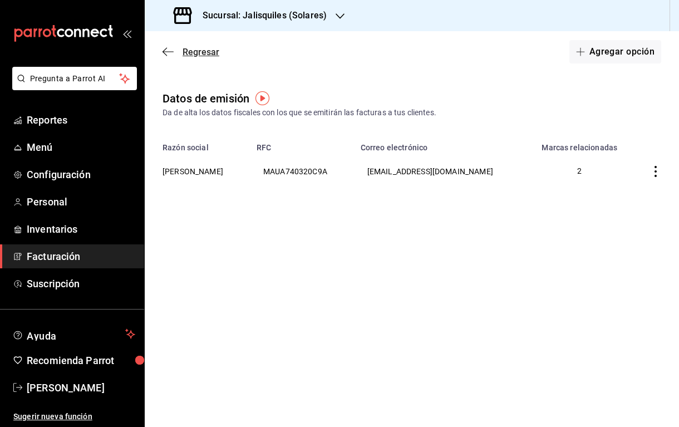
click at [193, 52] on span "Regresar" at bounding box center [200, 52] width 37 height 11
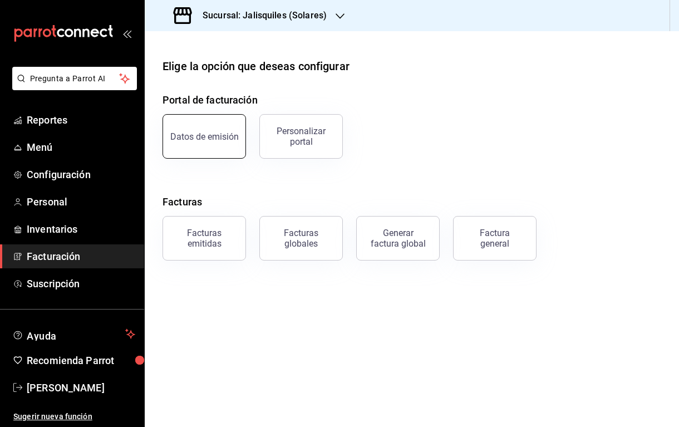
click at [221, 137] on div "Datos de emisión" at bounding box center [204, 136] width 68 height 11
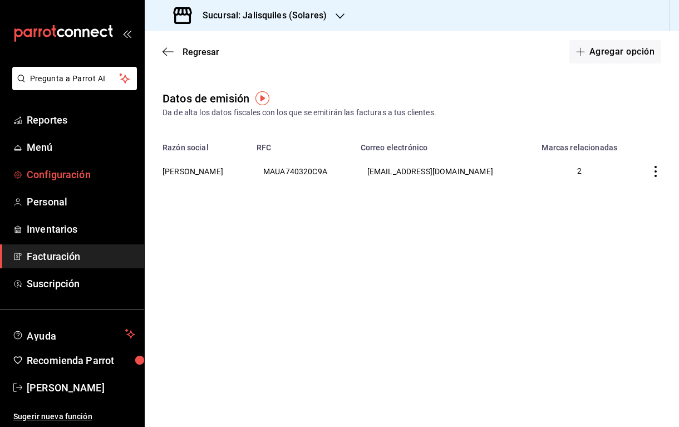
click at [60, 174] on span "Configuración" at bounding box center [81, 174] width 108 height 15
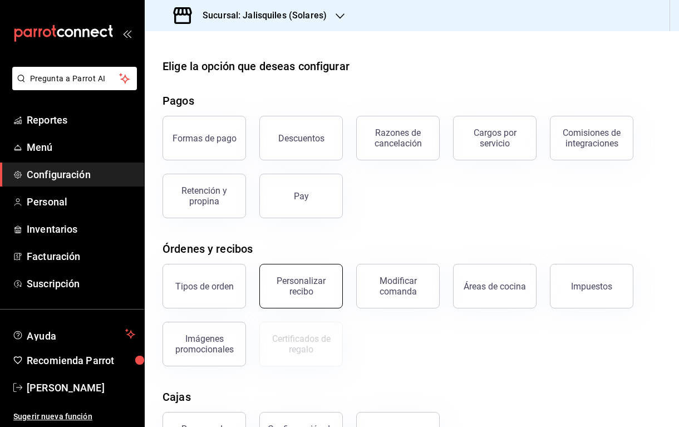
click at [301, 285] on div "Personalizar recibo" at bounding box center [300, 285] width 69 height 21
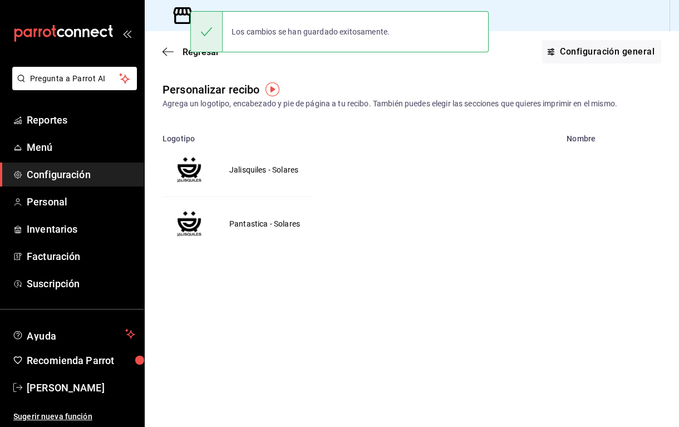
drag, startPoint x: 277, startPoint y: 170, endPoint x: 292, endPoint y: 163, distance: 16.4
click at [278, 170] on td "Jalisquiles - Solares" at bounding box center [264, 169] width 96 height 53
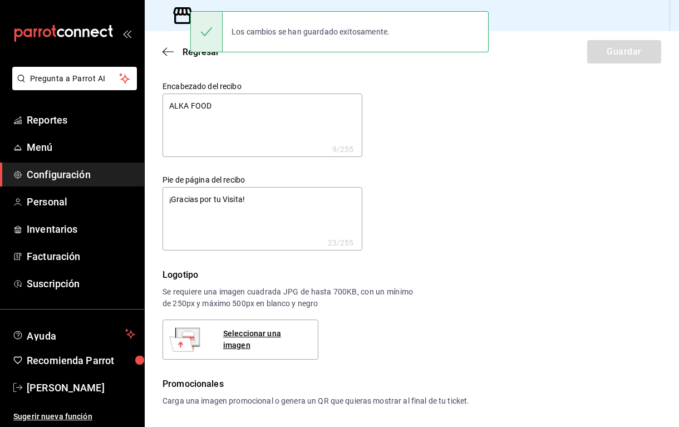
type textarea "x"
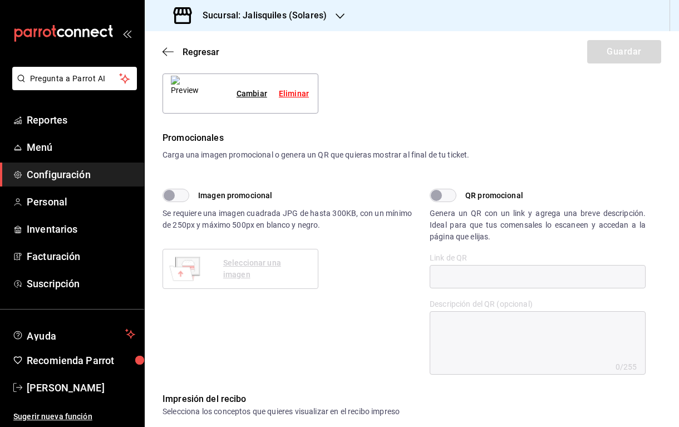
scroll to position [248, 0]
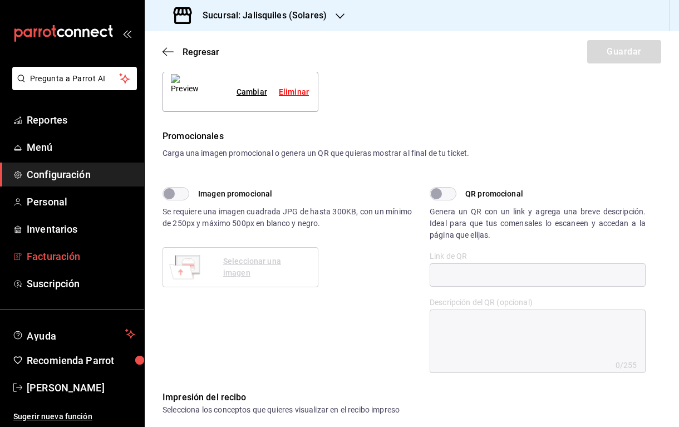
click at [39, 255] on span "Facturación" at bounding box center [81, 256] width 108 height 15
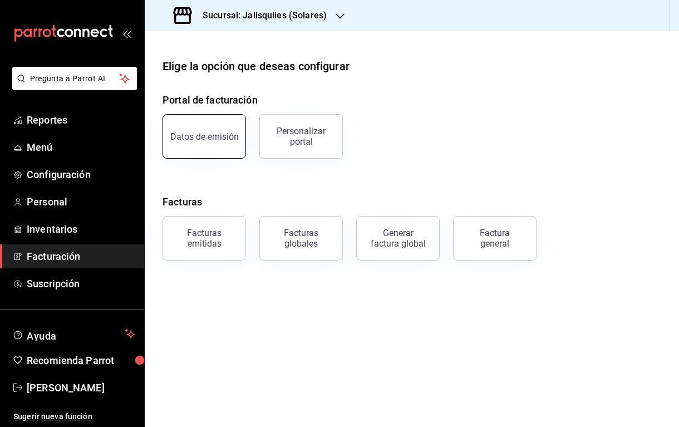
click at [215, 142] on button "Datos de emisión" at bounding box center [203, 136] width 83 height 44
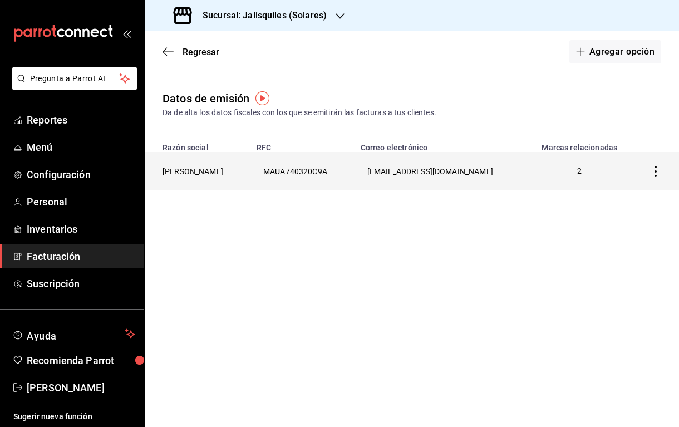
click at [656, 173] on icon "button" at bounding box center [655, 171] width 11 height 11
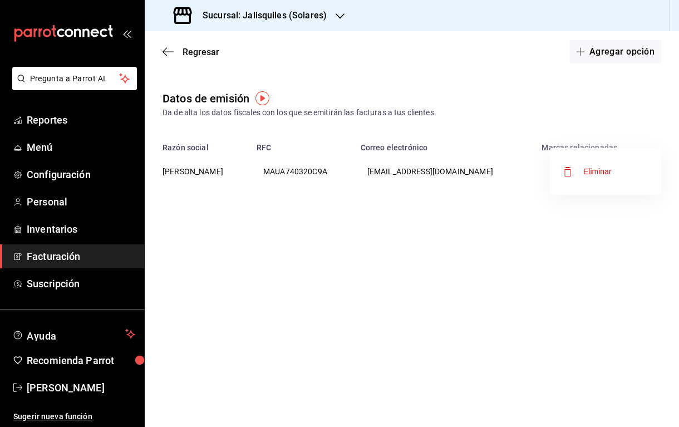
drag, startPoint x: 441, startPoint y: 167, endPoint x: 435, endPoint y: 171, distance: 6.0
click at [441, 167] on div at bounding box center [339, 213] width 679 height 427
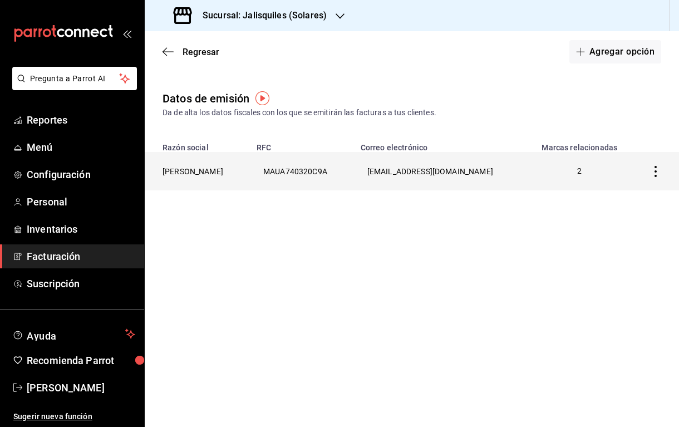
click at [354, 167] on th "MAUA740320C9A" at bounding box center [302, 171] width 104 height 38
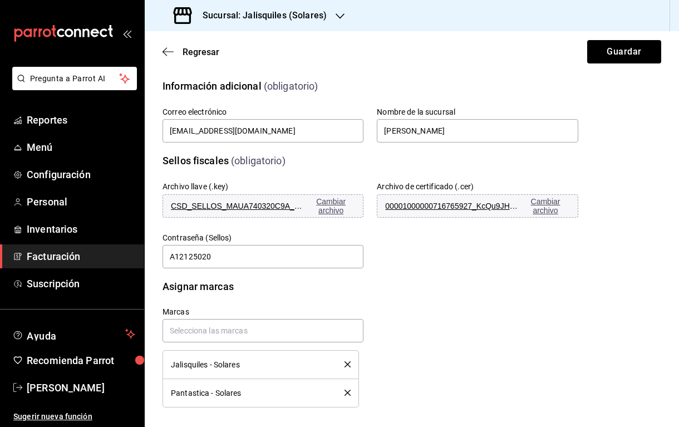
scroll to position [293, 0]
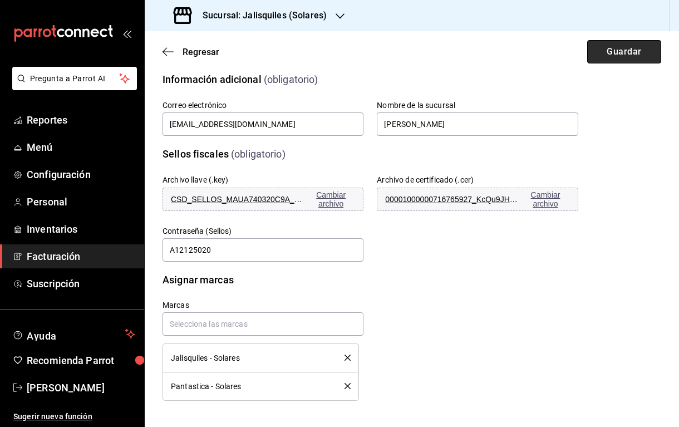
click at [625, 56] on button "Guardar" at bounding box center [624, 51] width 74 height 23
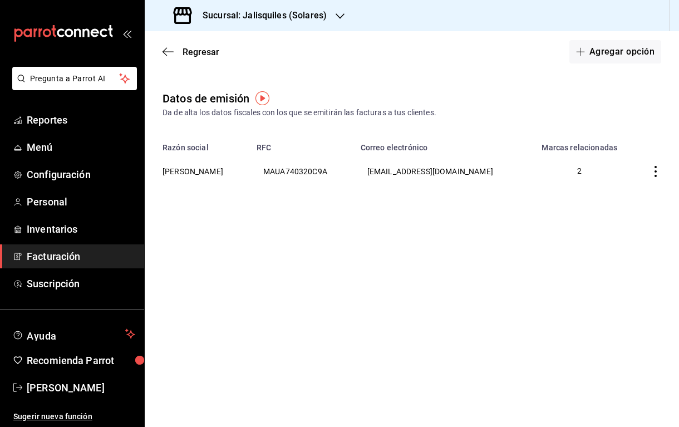
click at [383, 289] on main "Regresar Agregar opción Datos de emisión Da de alta los datos fiscales con los …" at bounding box center [412, 228] width 534 height 395
click at [288, 14] on h3 "Sucursal: Jalisquiles (Solares)" at bounding box center [260, 15] width 133 height 13
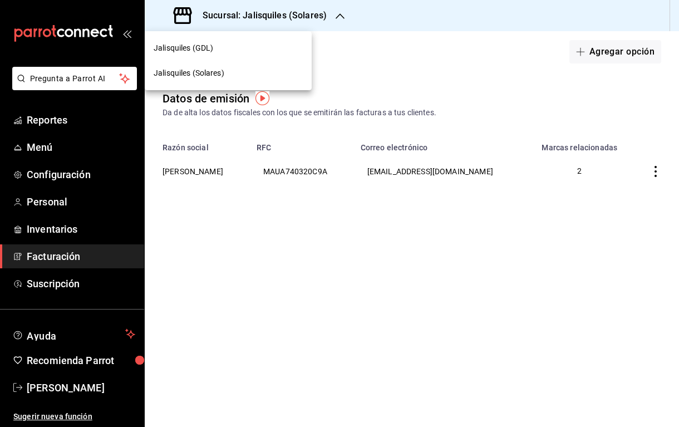
click at [216, 47] on div "Jalisquiles (GDL)" at bounding box center [228, 48] width 149 height 12
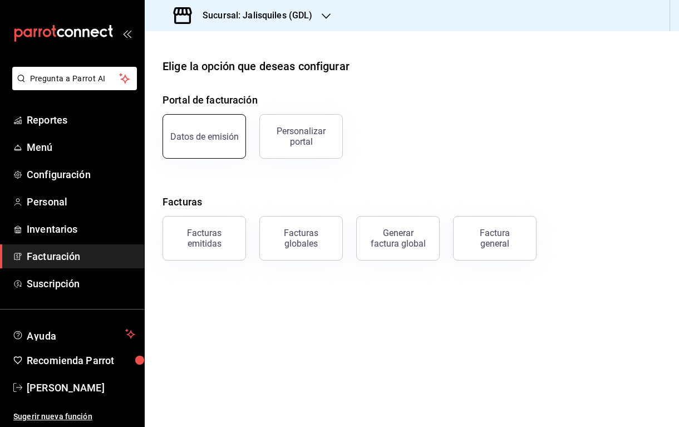
click at [191, 133] on div "Datos de emisión" at bounding box center [204, 136] width 68 height 11
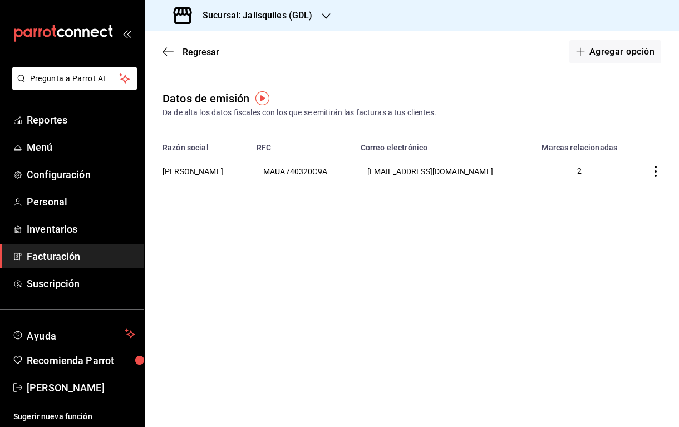
click at [252, 16] on h3 "Sucursal: Jalisquiles (GDL)" at bounding box center [253, 15] width 119 height 13
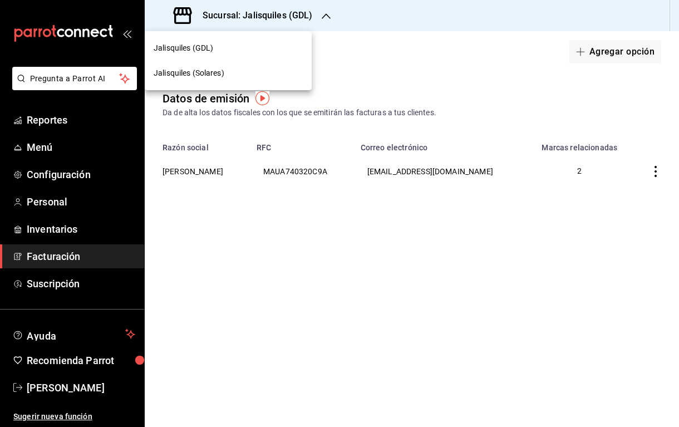
click at [365, 52] on div at bounding box center [339, 213] width 679 height 427
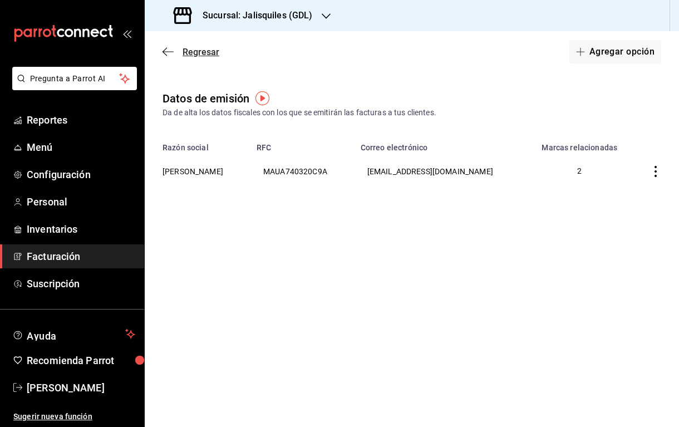
click at [202, 50] on span "Regresar" at bounding box center [200, 52] width 37 height 11
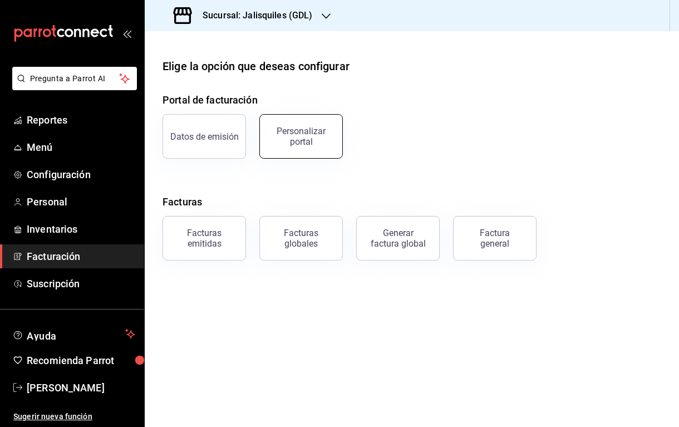
click at [314, 144] on div "Personalizar portal" at bounding box center [300, 136] width 69 height 21
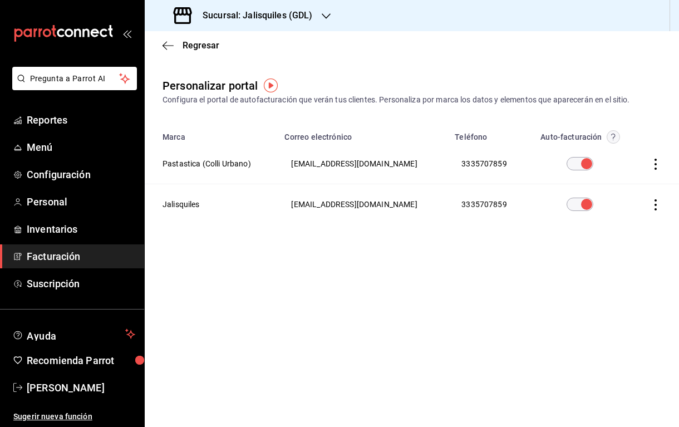
click at [253, 15] on h3 "Sucursal: Jalisquiles (GDL)" at bounding box center [253, 15] width 119 height 13
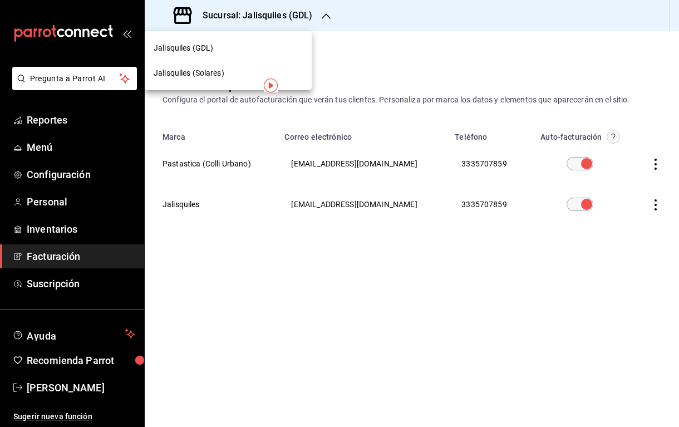
click at [202, 73] on span "Jalisquiles (Solares)" at bounding box center [189, 73] width 71 height 12
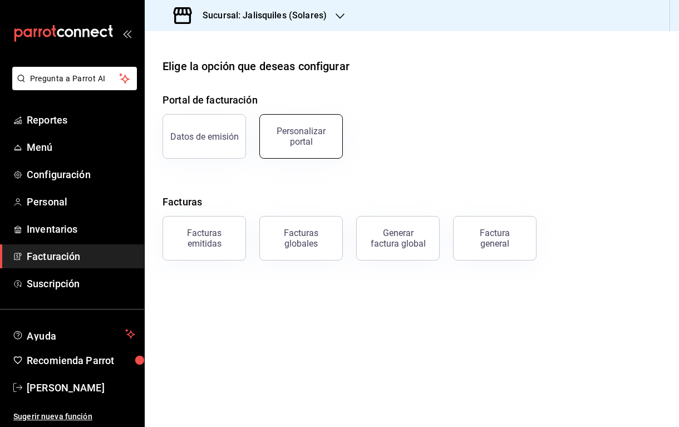
click at [295, 146] on button "Personalizar portal" at bounding box center [300, 136] width 83 height 44
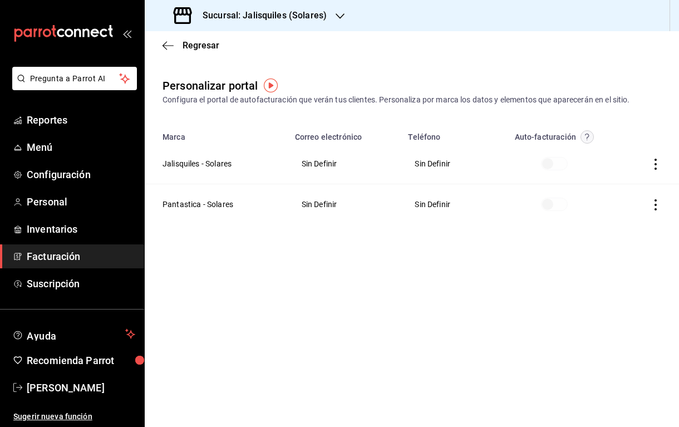
click at [560, 161] on span at bounding box center [554, 163] width 27 height 13
click at [553, 162] on span at bounding box center [554, 163] width 27 height 13
drag, startPoint x: 547, startPoint y: 163, endPoint x: 563, endPoint y: 164, distance: 16.2
click at [563, 164] on span at bounding box center [554, 163] width 27 height 13
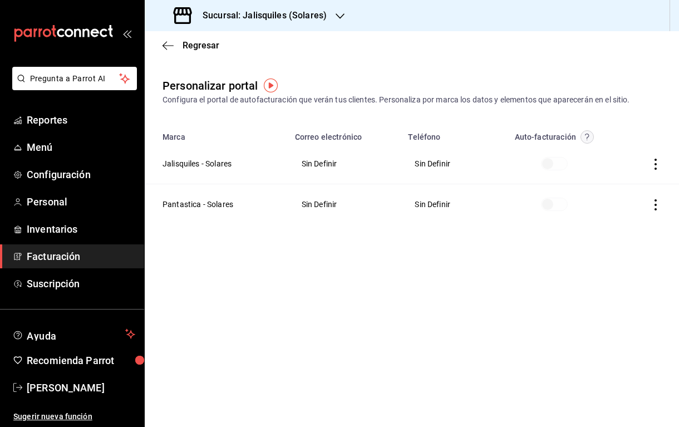
click at [563, 164] on span at bounding box center [554, 163] width 27 height 13
click at [657, 165] on icon "button" at bounding box center [655, 164] width 11 height 11
click at [580, 153] on span "Editar" at bounding box center [582, 150] width 38 height 11
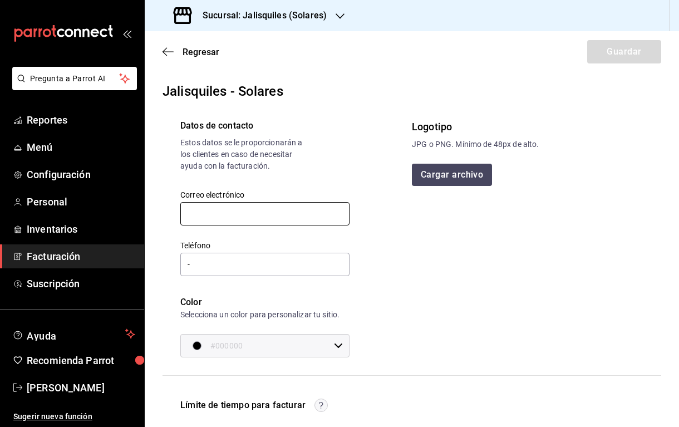
click at [285, 214] on input "text" at bounding box center [264, 213] width 169 height 23
type input "[EMAIL_ADDRESS][DOMAIN_NAME]"
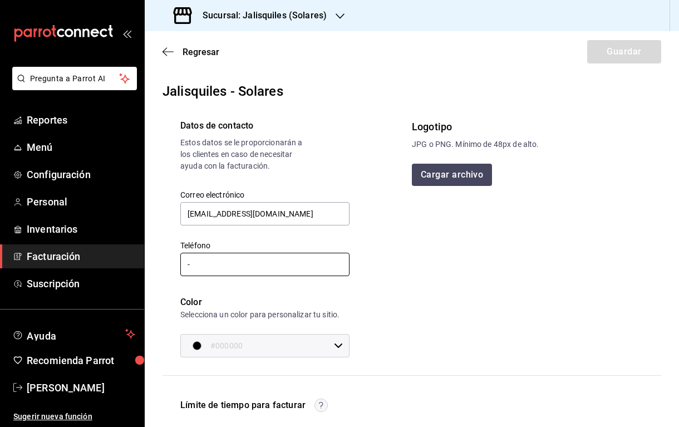
click at [256, 264] on input "-" at bounding box center [264, 264] width 169 height 23
click at [235, 14] on h3 "Sucursal: Jalisquiles (Solares)" at bounding box center [260, 15] width 133 height 13
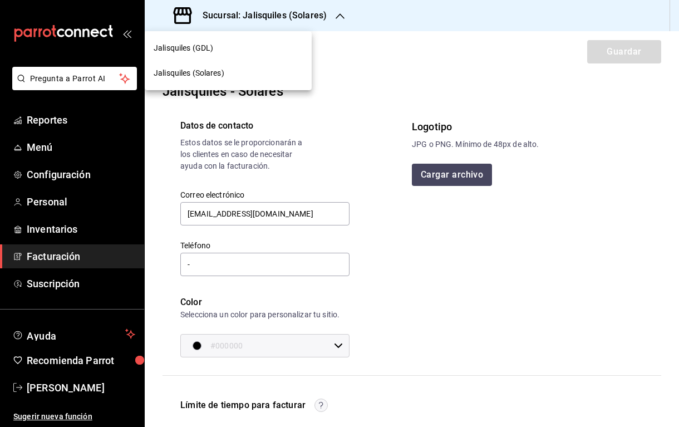
click at [228, 52] on div "Jalisquiles (GDL)" at bounding box center [228, 48] width 149 height 12
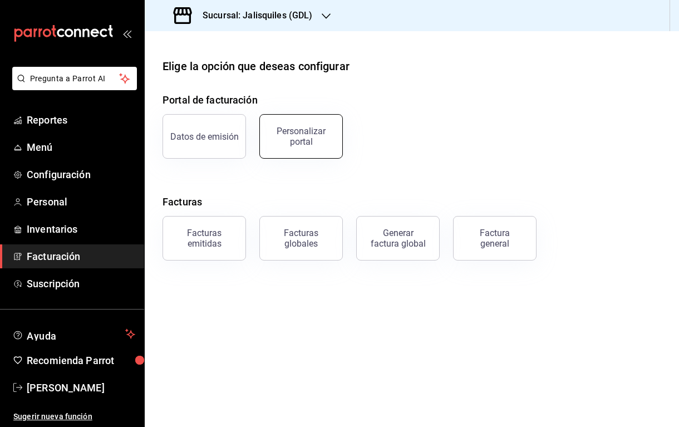
click at [285, 132] on div "Personalizar portal" at bounding box center [300, 136] width 69 height 21
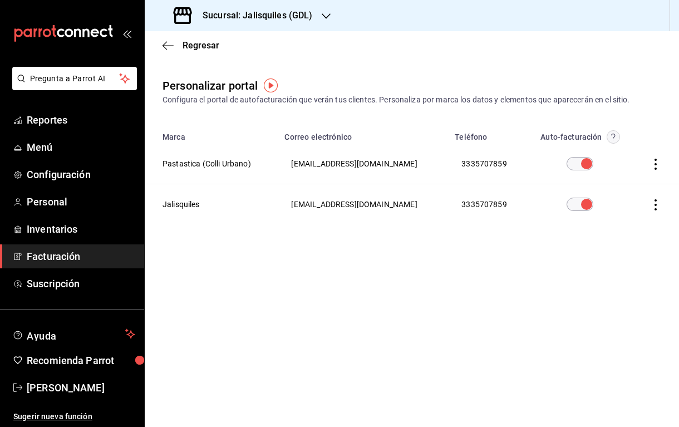
click at [657, 164] on icon "button" at bounding box center [655, 164] width 11 height 11
click at [598, 147] on span "Editar" at bounding box center [582, 150] width 38 height 11
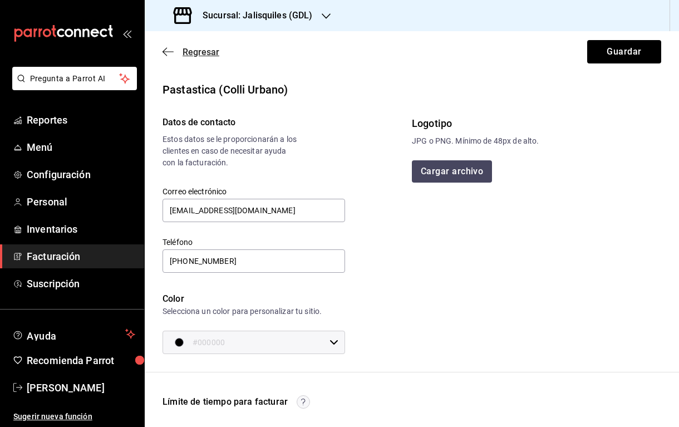
click at [174, 52] on span "Regresar" at bounding box center [190, 52] width 57 height 11
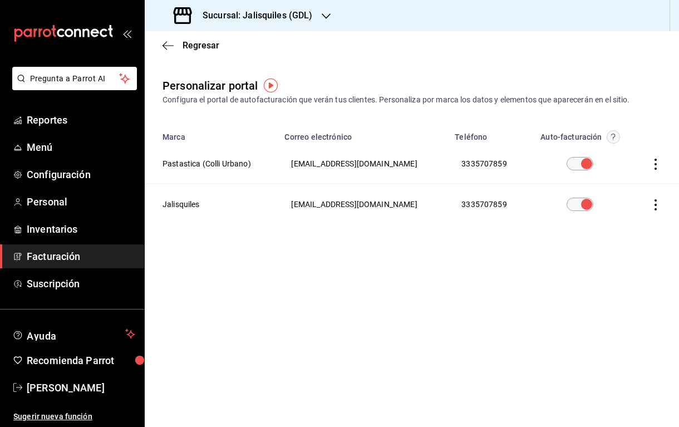
click at [242, 12] on h3 "Sucursal: Jalisquiles (GDL)" at bounding box center [253, 15] width 119 height 13
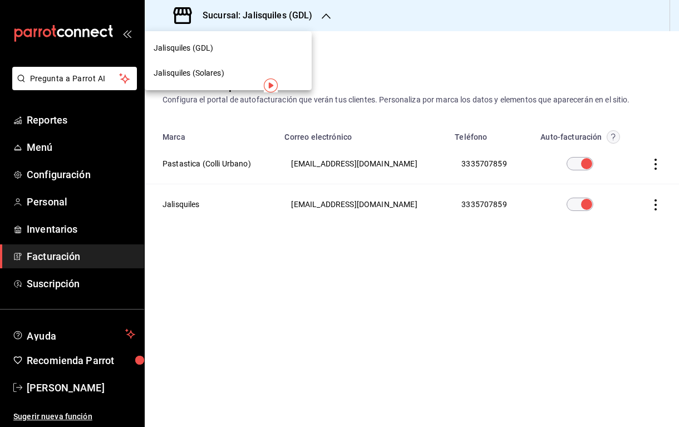
click at [205, 75] on span "Jalisquiles (Solares)" at bounding box center [189, 73] width 71 height 12
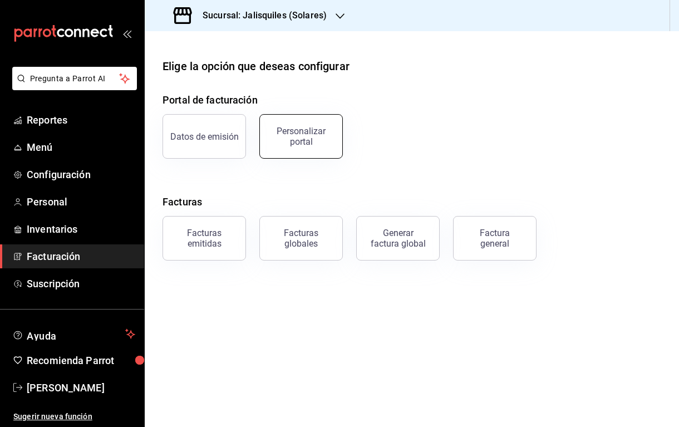
click at [306, 143] on div "Personalizar portal" at bounding box center [300, 136] width 69 height 21
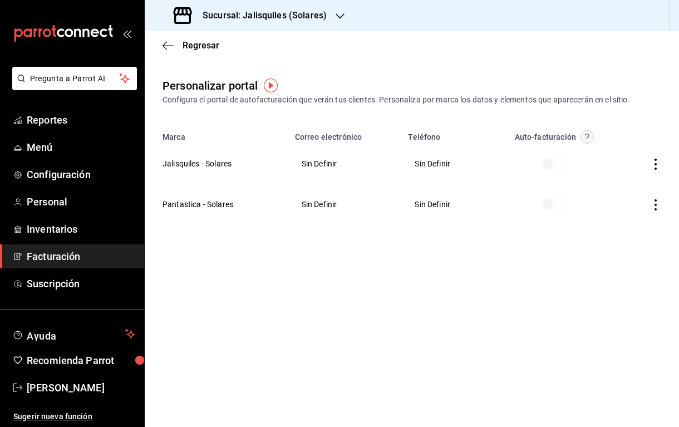
click at [657, 165] on icon "button" at bounding box center [655, 164] width 11 height 11
click at [593, 151] on span "Editar" at bounding box center [582, 150] width 38 height 11
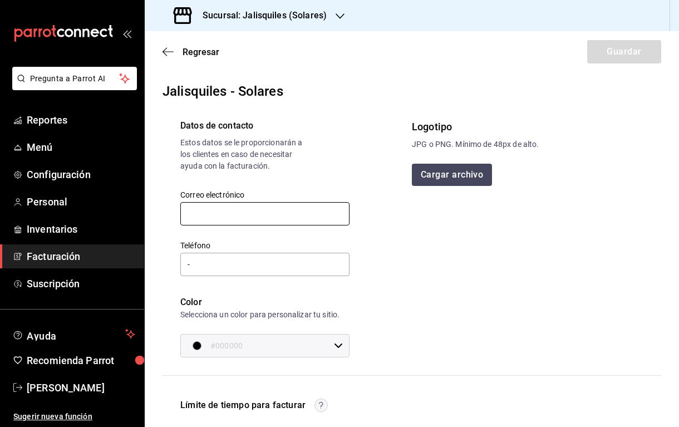
click at [324, 210] on input "text" at bounding box center [264, 213] width 169 height 23
type input "[EMAIL_ADDRESS][DOMAIN_NAME]"
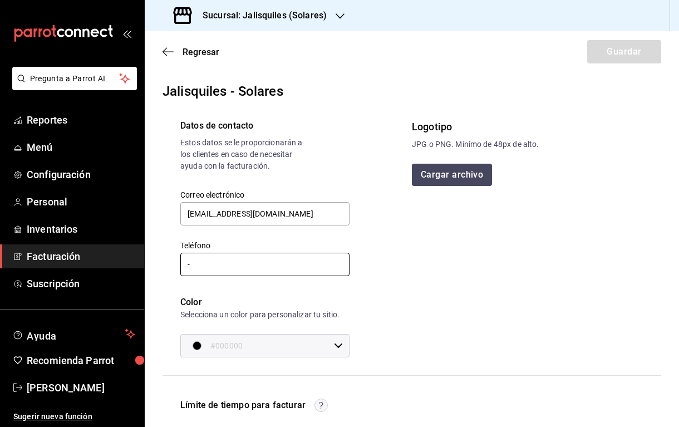
click at [283, 261] on input "-" at bounding box center [264, 264] width 169 height 23
type input "[PHONE_NUMBER]"
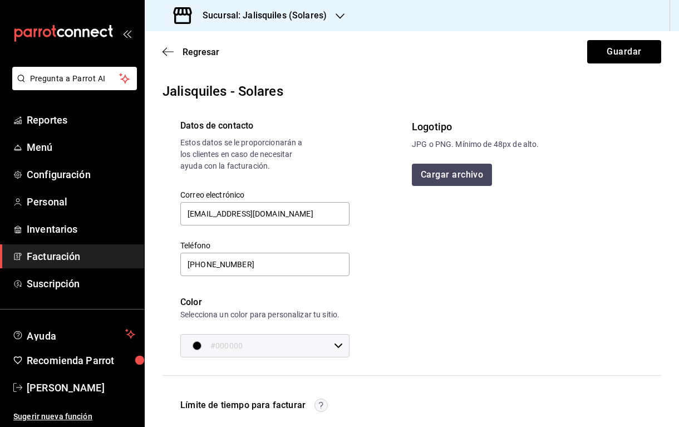
click at [303, 12] on h3 "Sucursal: Jalisquiles (Solares)" at bounding box center [260, 15] width 133 height 13
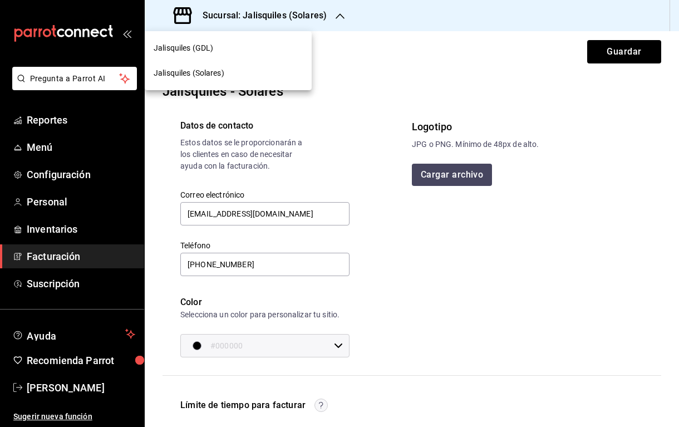
click at [212, 50] on span "Jalisquiles (GDL)" at bounding box center [184, 48] width 60 height 12
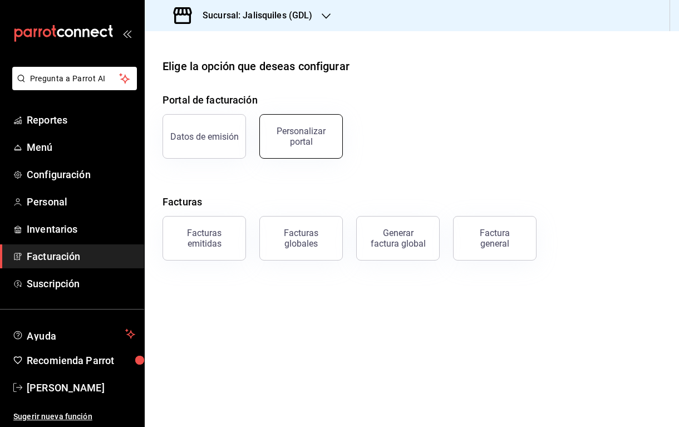
click at [306, 142] on div "Personalizar portal" at bounding box center [300, 136] width 69 height 21
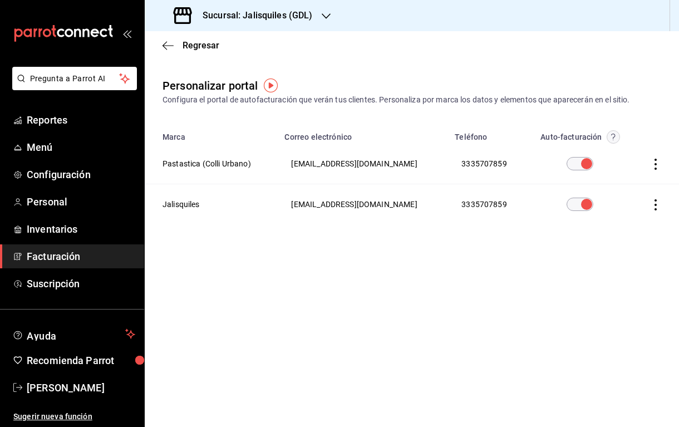
click at [655, 167] on icon "button" at bounding box center [655, 164] width 2 height 11
click at [598, 152] on span "Editar" at bounding box center [582, 150] width 38 height 11
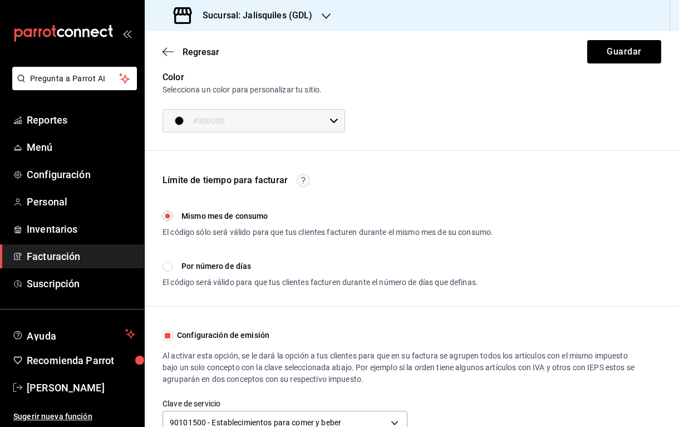
scroll to position [265, 0]
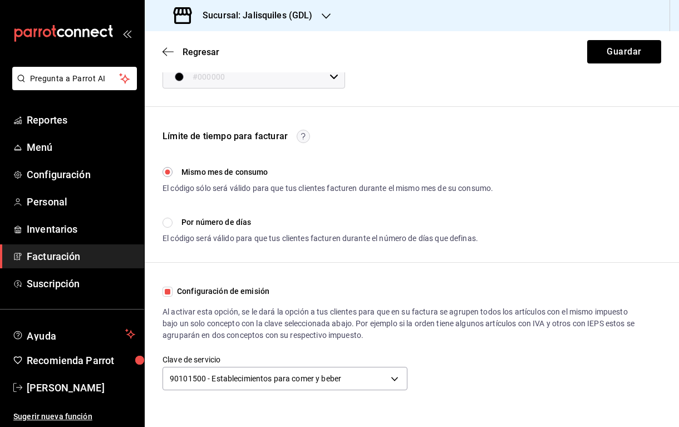
click at [248, 14] on h3 "Sucursal: Jalisquiles (GDL)" at bounding box center [253, 15] width 119 height 13
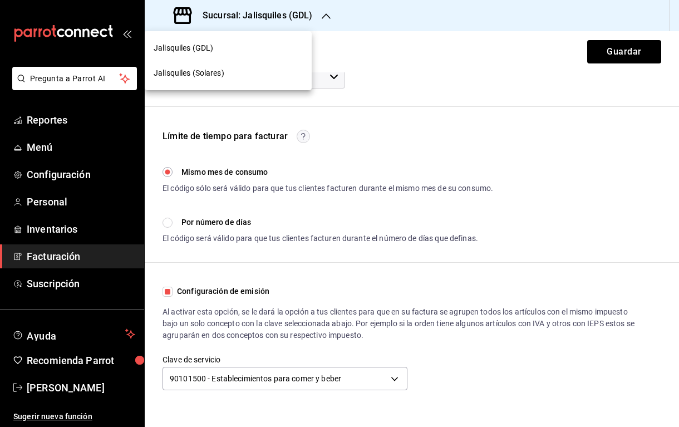
click at [211, 70] on span "Jalisquiles (Solares)" at bounding box center [189, 73] width 71 height 12
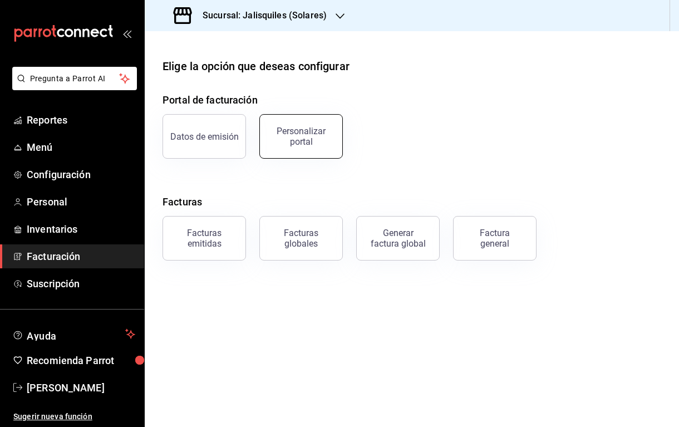
click at [297, 141] on div "Personalizar portal" at bounding box center [300, 136] width 69 height 21
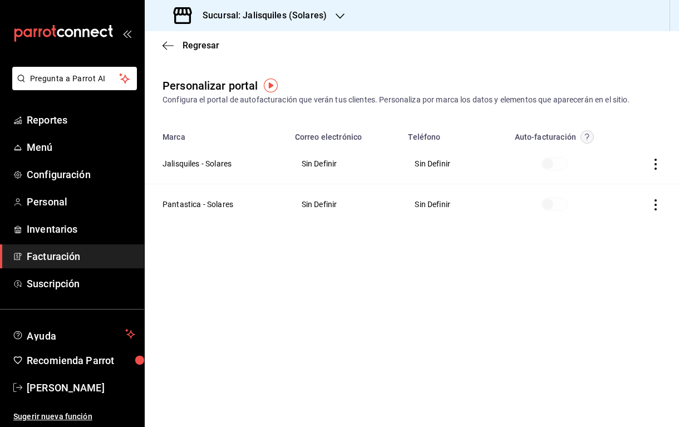
click at [655, 166] on icon "button" at bounding box center [655, 164] width 11 height 11
click at [597, 155] on li "Editar" at bounding box center [605, 150] width 111 height 28
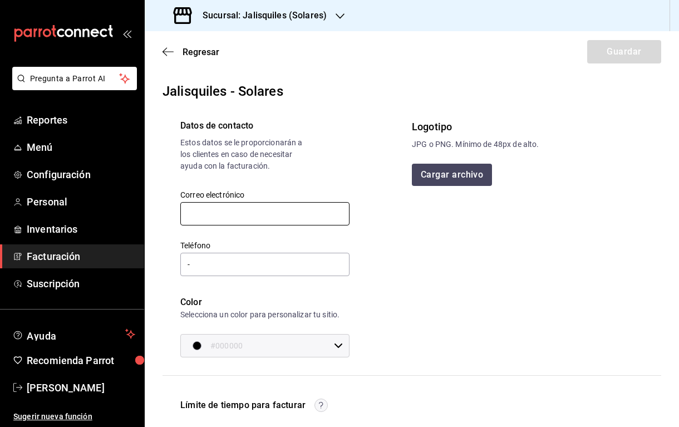
click at [269, 209] on input "text" at bounding box center [264, 213] width 169 height 23
type input "[EMAIL_ADDRESS][DOMAIN_NAME]"
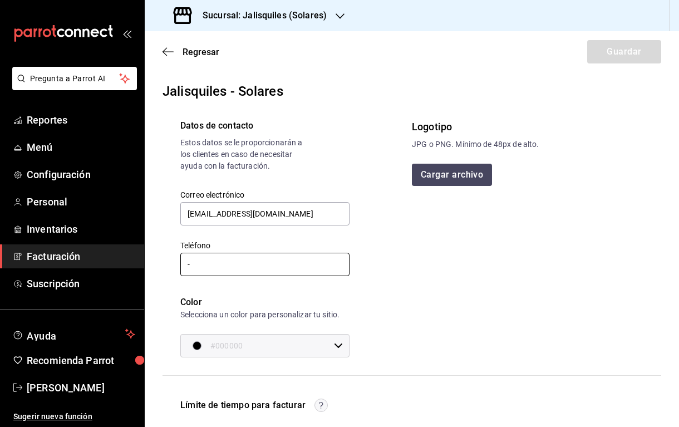
click at [252, 266] on input "-" at bounding box center [264, 264] width 169 height 23
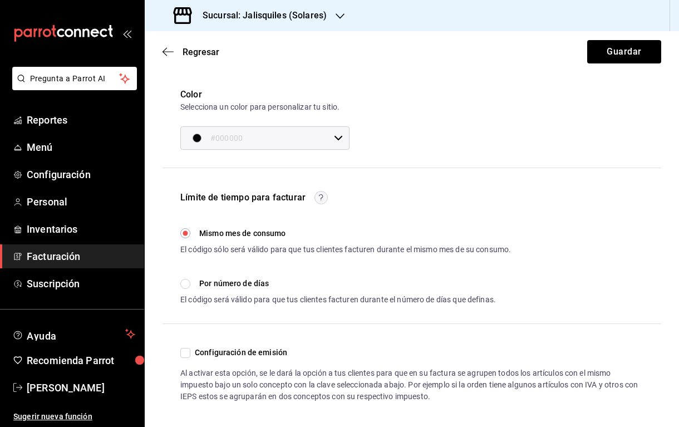
scroll to position [212, 0]
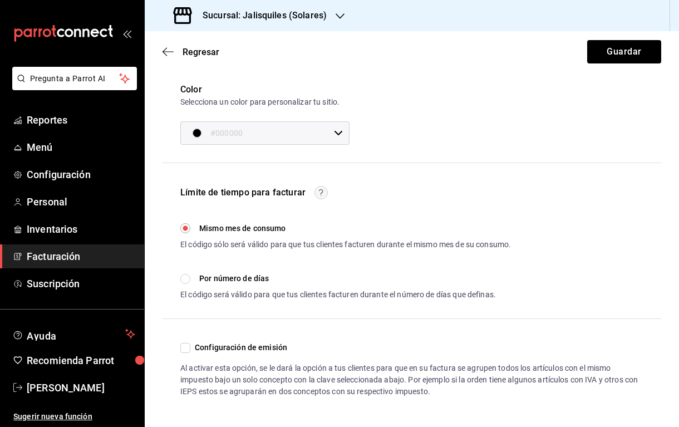
type input "[PHONE_NUMBER]"
drag, startPoint x: 187, startPoint y: 347, endPoint x: 209, endPoint y: 336, distance: 24.1
click at [188, 347] on input "Configuración de emisión" at bounding box center [185, 348] width 10 height 10
checkbox input "true"
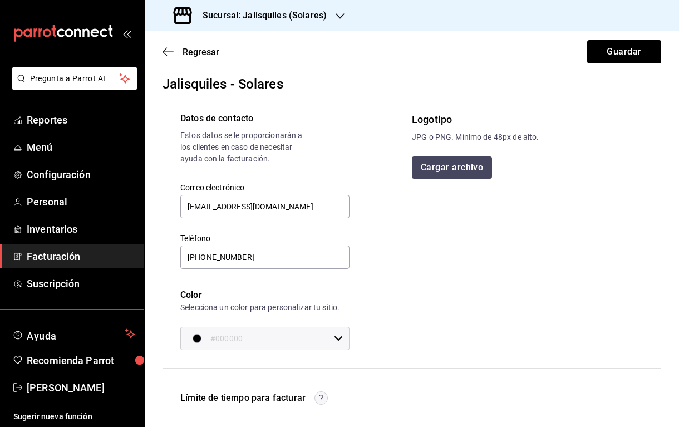
scroll to position [0, 0]
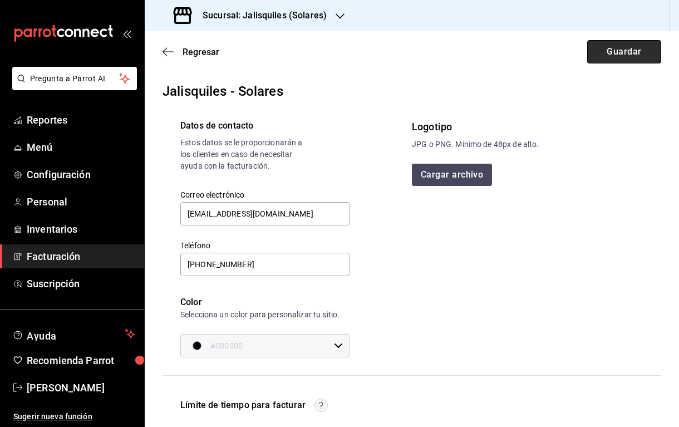
click at [607, 53] on button "Guardar" at bounding box center [624, 51] width 74 height 23
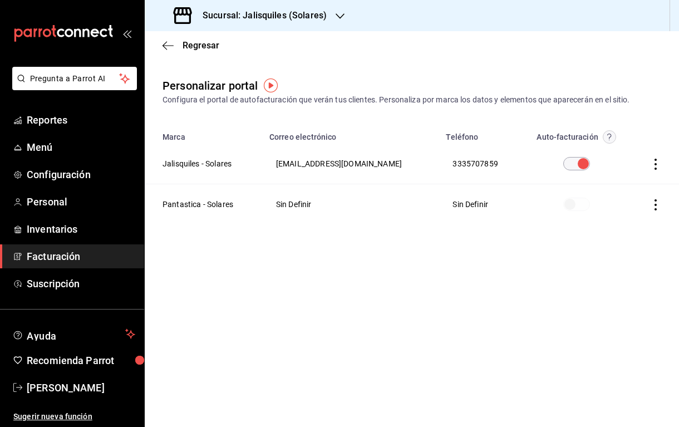
click at [652, 205] on icon "button" at bounding box center [655, 204] width 11 height 11
click at [588, 192] on span "Editar" at bounding box center [582, 190] width 38 height 11
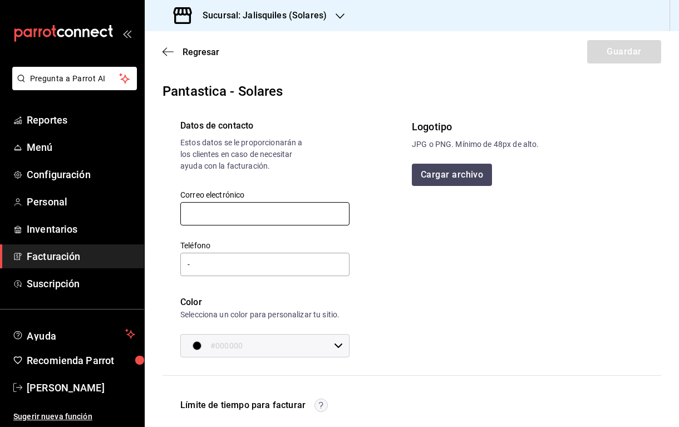
click at [281, 215] on input "text" at bounding box center [264, 213] width 169 height 23
type input "[EMAIL_ADDRESS][DOMAIN_NAME]"
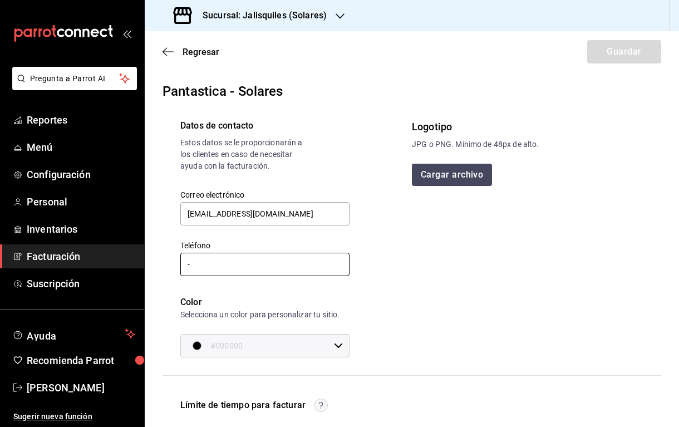
click at [271, 265] on input "-" at bounding box center [264, 264] width 169 height 23
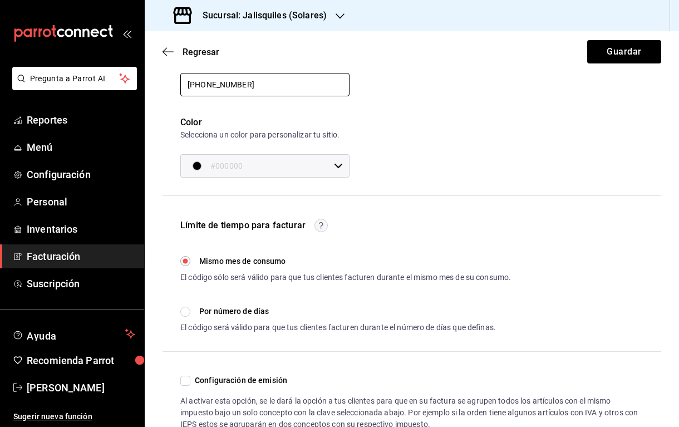
scroll to position [212, 0]
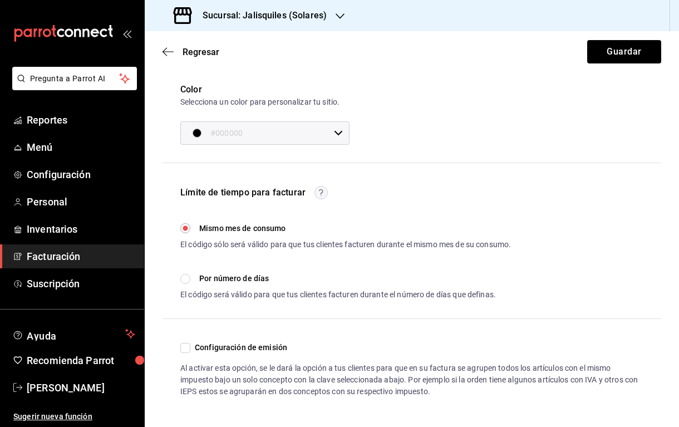
type input "[PHONE_NUMBER]"
click at [196, 349] on span "Configuración de emisión" at bounding box center [238, 348] width 97 height 12
click at [190, 349] on input "Configuración de emisión" at bounding box center [185, 348] width 10 height 10
checkbox input "true"
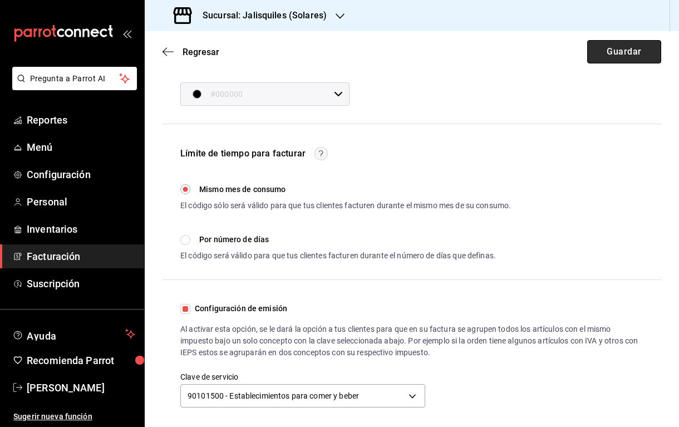
click at [623, 49] on button "Guardar" at bounding box center [624, 51] width 74 height 23
